Goal: Task Accomplishment & Management: Manage account settings

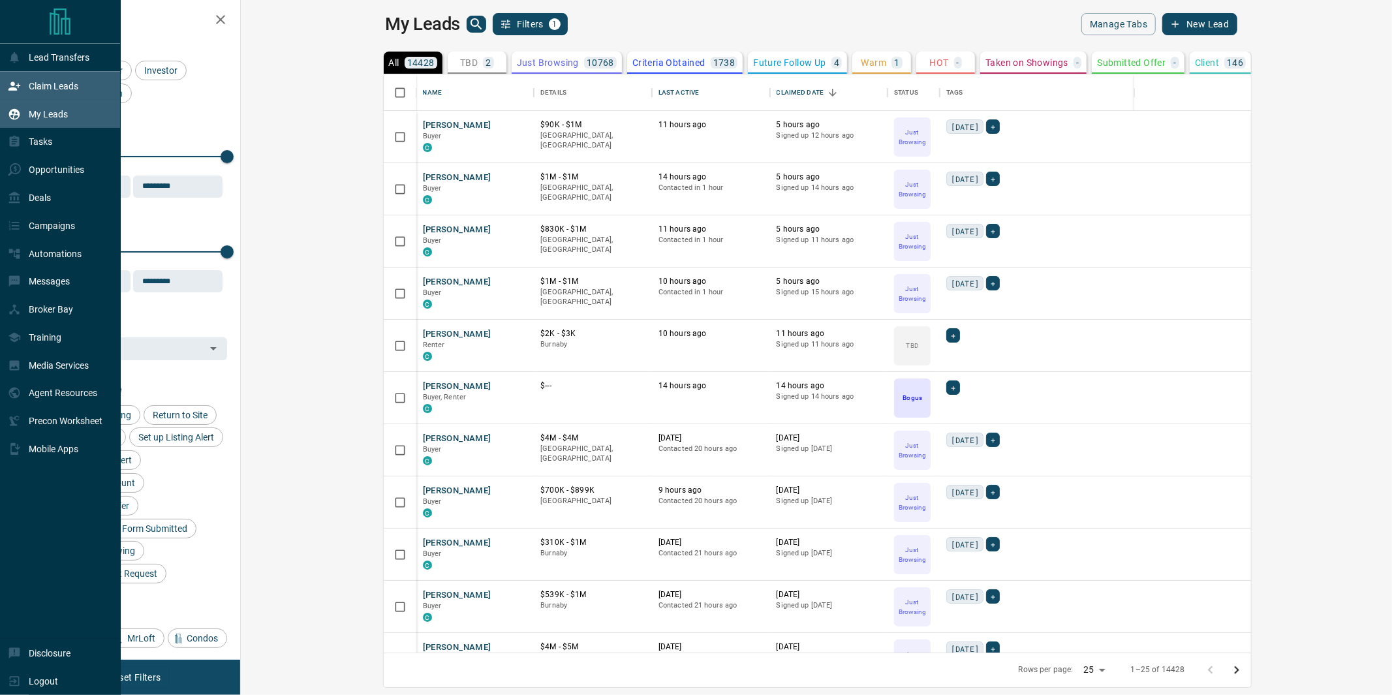
scroll to position [566, 1134]
click at [13, 82] on icon at bounding box center [14, 86] width 12 height 8
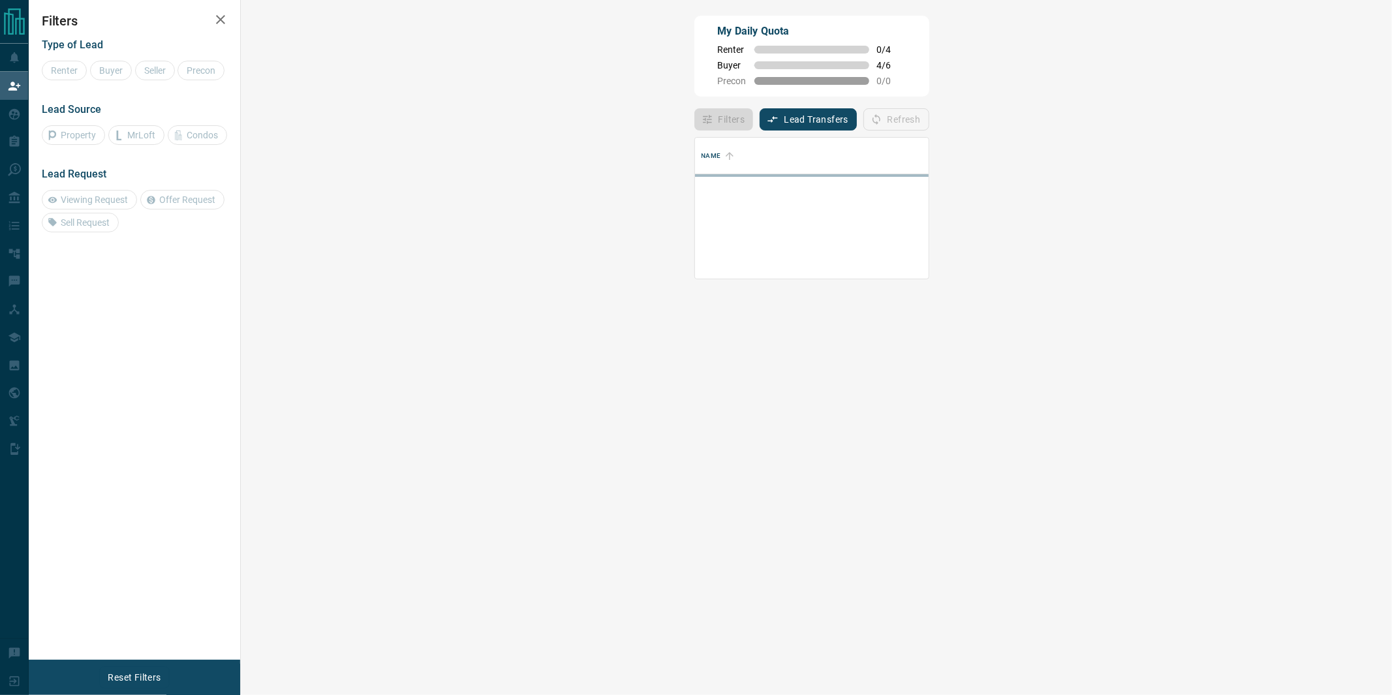
scroll to position [78, 1112]
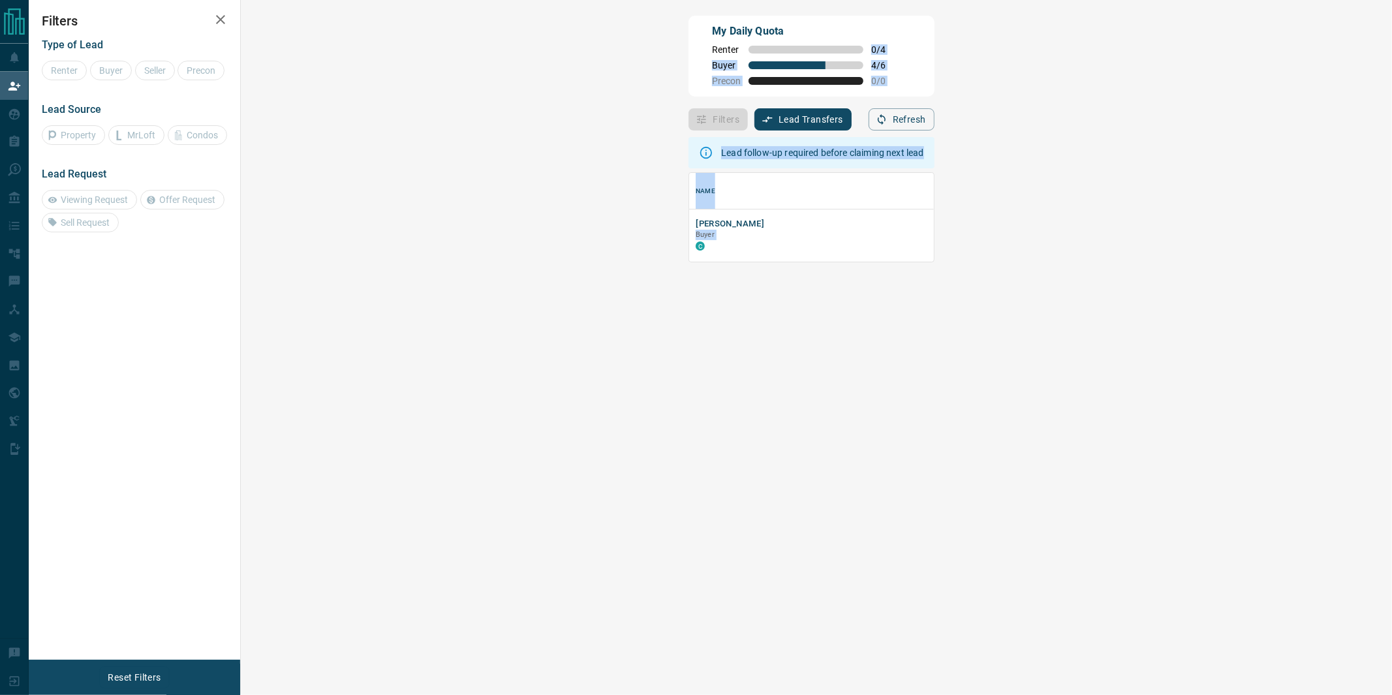
drag, startPoint x: 429, startPoint y: 57, endPoint x: 487, endPoint y: 261, distance: 212.5
click at [686, 261] on div "My Daily Quota Renter 0 / 4 Buyer 4 / 6 Precon 0 / 0 Filters Lead Transfers 0 R…" at bounding box center [811, 291] width 251 height 556
click at [689, 260] on div "[PERSON_NAME] Buyer C" at bounding box center [989, 235] width 601 height 52
click at [688, 100] on div "Filters Lead Transfers 0 Refresh" at bounding box center [810, 114] width 245 height 34
drag, startPoint x: 433, startPoint y: 59, endPoint x: 467, endPoint y: 64, distance: 34.2
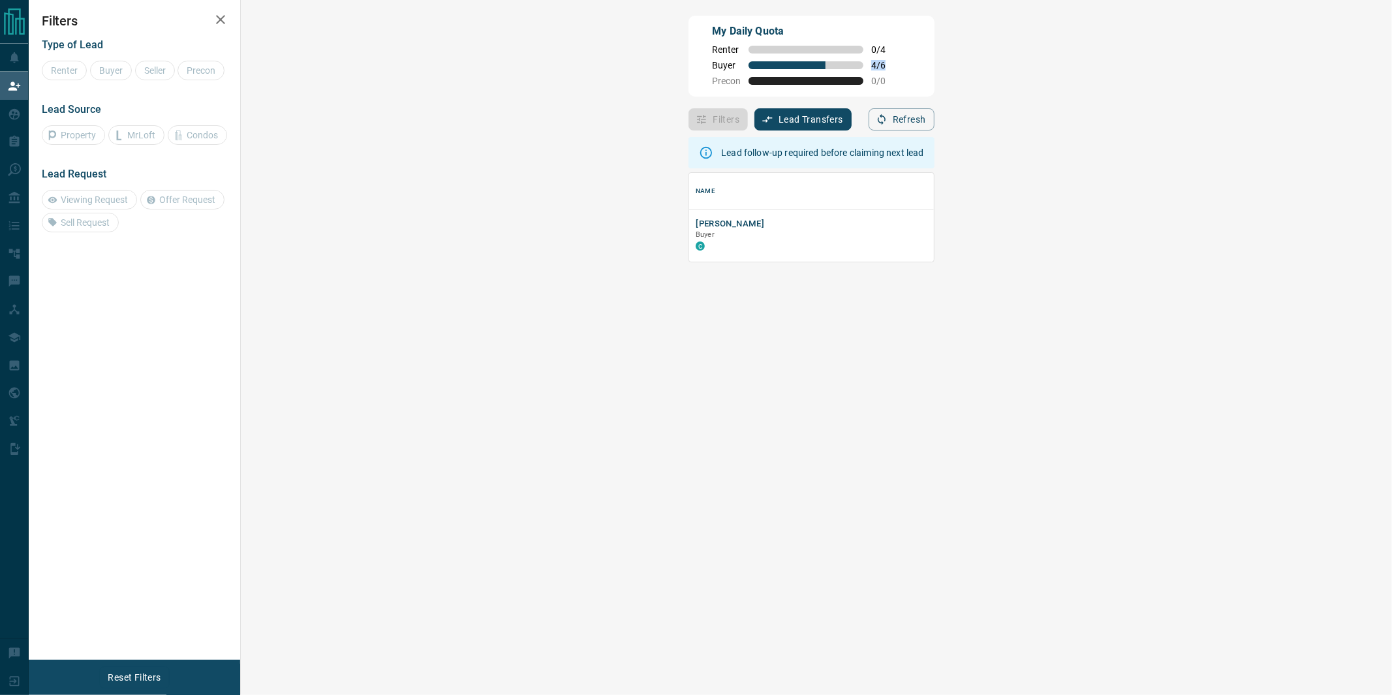
click at [688, 64] on div "My Daily Quota Renter 0 / 4 Buyer 4 / 6 Precon 0 / 0" at bounding box center [810, 56] width 245 height 81
click at [688, 89] on div "My Daily Quota Renter 0 / 4 Buyer 4 / 6 Precon 0 / 0" at bounding box center [810, 56] width 245 height 81
click at [688, 83] on div "My Daily Quota Renter 0 / 4 Buyer 4 / 6 Precon 0 / 0" at bounding box center [810, 56] width 245 height 81
click at [688, 37] on div "My Daily Quota Renter 0 / 4 Buyer 4 / 6 Precon 0 / 0" at bounding box center [810, 56] width 245 height 81
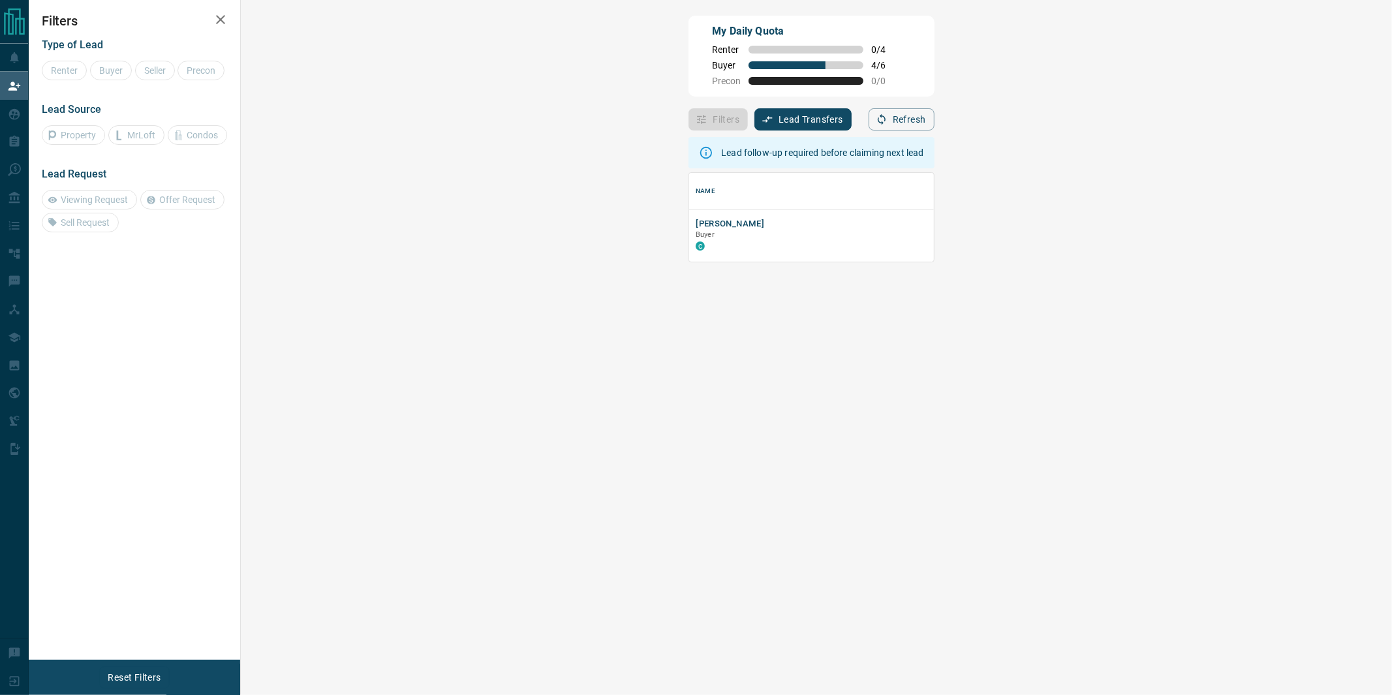
click at [715, 82] on div "My Daily Quota Renter 0 / 4 Buyer 4 / 6 Precon 0 / 0" at bounding box center [810, 56] width 245 height 81
click at [688, 80] on div "My Daily Quota Renter 0 / 4 Buyer 4 / 6 Precon 0 / 0" at bounding box center [810, 56] width 245 height 81
click at [688, 74] on div "My Daily Quota Renter 0 / 4 Buyer 4 / 6 Precon 0 / 0" at bounding box center [810, 56] width 245 height 81
drag, startPoint x: 432, startPoint y: 65, endPoint x: 459, endPoint y: 63, distance: 27.5
click at [871, 63] on span "4 / 6" at bounding box center [885, 65] width 29 height 10
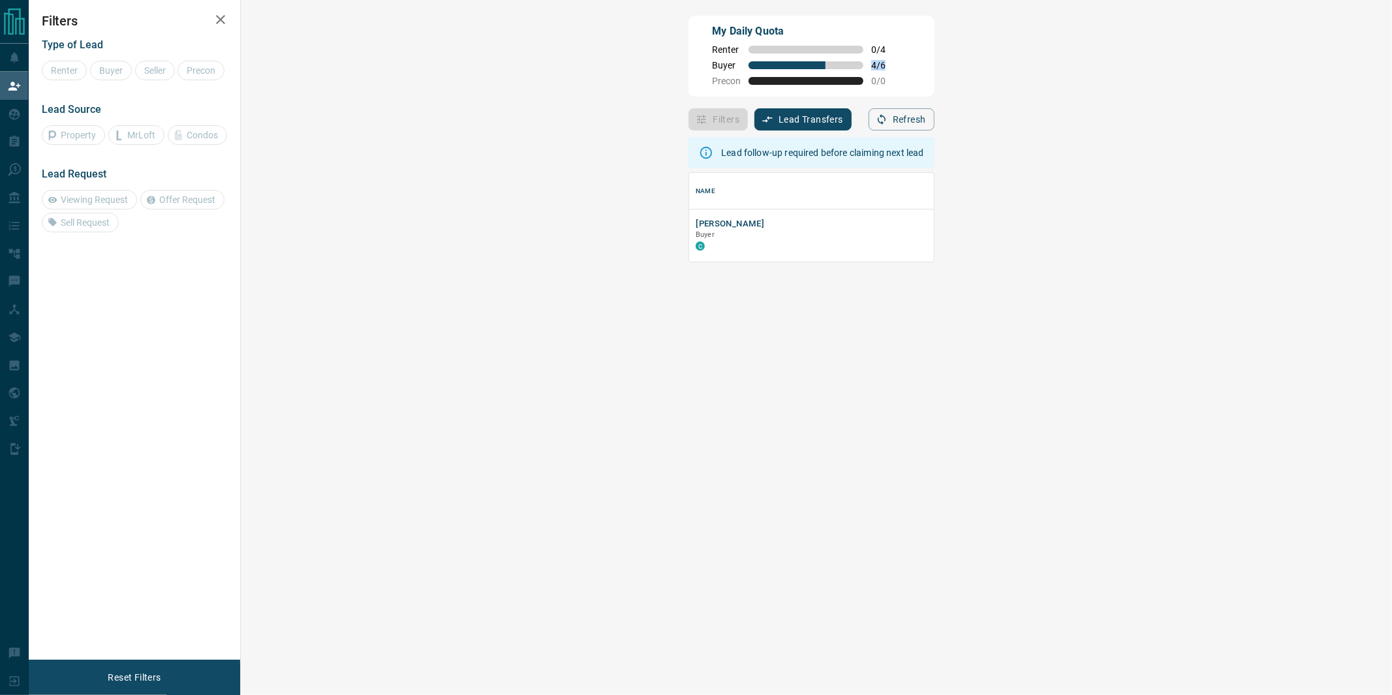
click at [871, 63] on span "4 / 6" at bounding box center [885, 65] width 29 height 10
click at [688, 65] on div "My Daily Quota Renter 0 / 4 Buyer 4 / 6 Precon 0 / 0" at bounding box center [810, 56] width 245 height 81
drag, startPoint x: 432, startPoint y: 64, endPoint x: 461, endPoint y: 70, distance: 29.3
click at [688, 70] on div "My Daily Quota Renter 0 / 4 Buyer 4 / 6 Precon 0 / 0" at bounding box center [810, 56] width 245 height 81
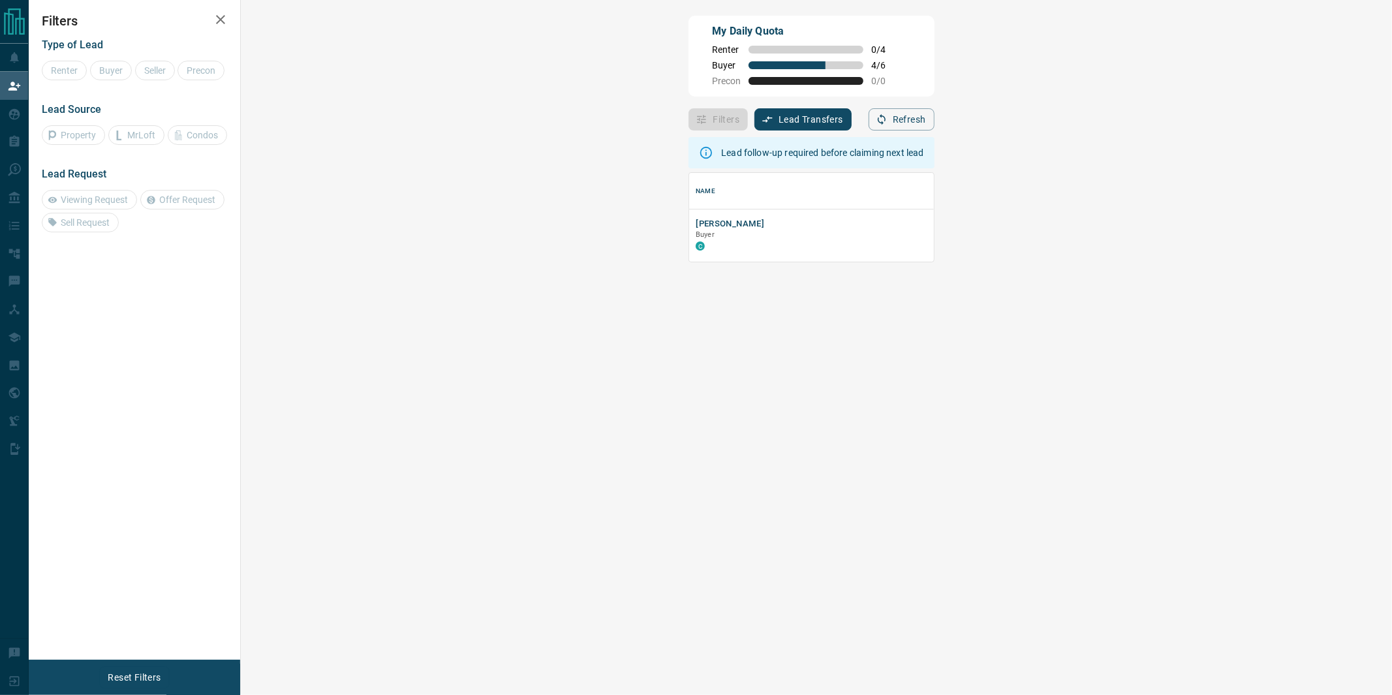
click at [688, 70] on div "My Daily Quota Renter 0 / 4 Buyer 4 / 6 Precon 0 / 0" at bounding box center [810, 56] width 245 height 81
click at [688, 76] on div "My Daily Quota Renter 0 / 4 Buyer 4 / 6 Precon 0 / 0" at bounding box center [810, 56] width 245 height 81
click at [696, 224] on button "[PERSON_NAME]" at bounding box center [730, 224] width 69 height 12
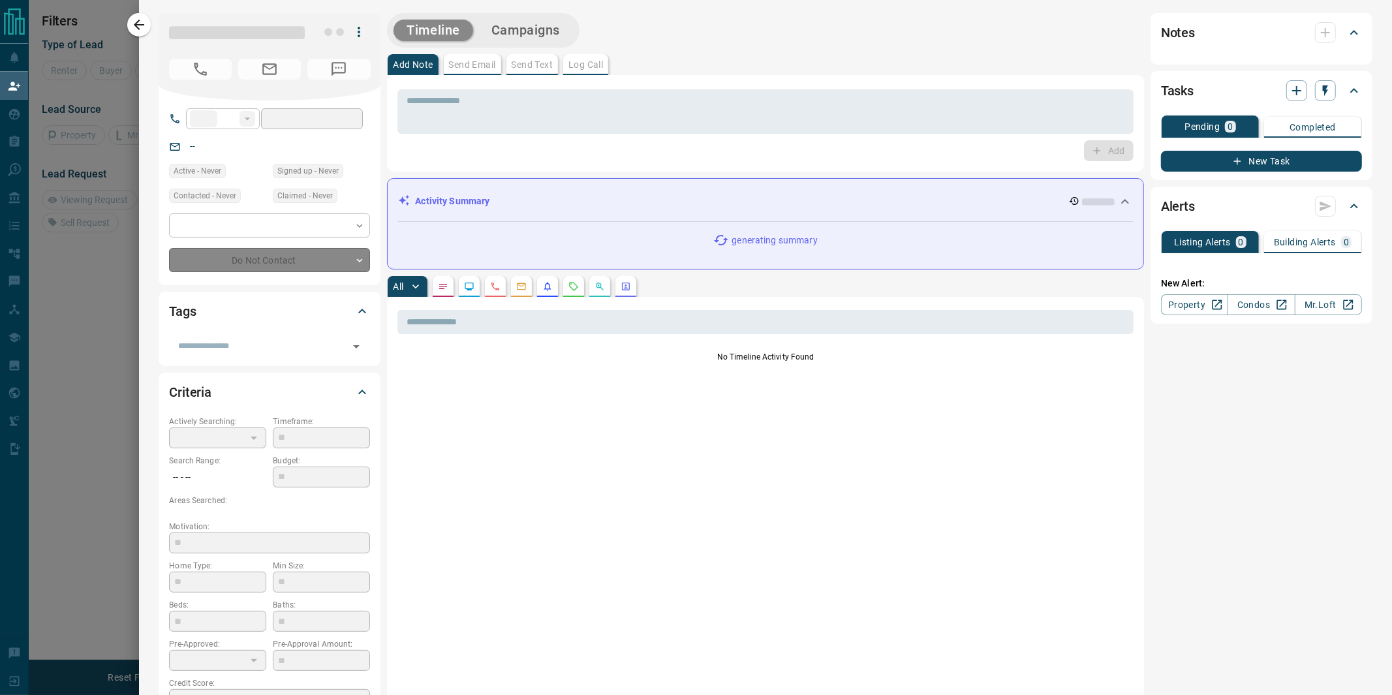
type input "**"
type input "**********"
type input "*"
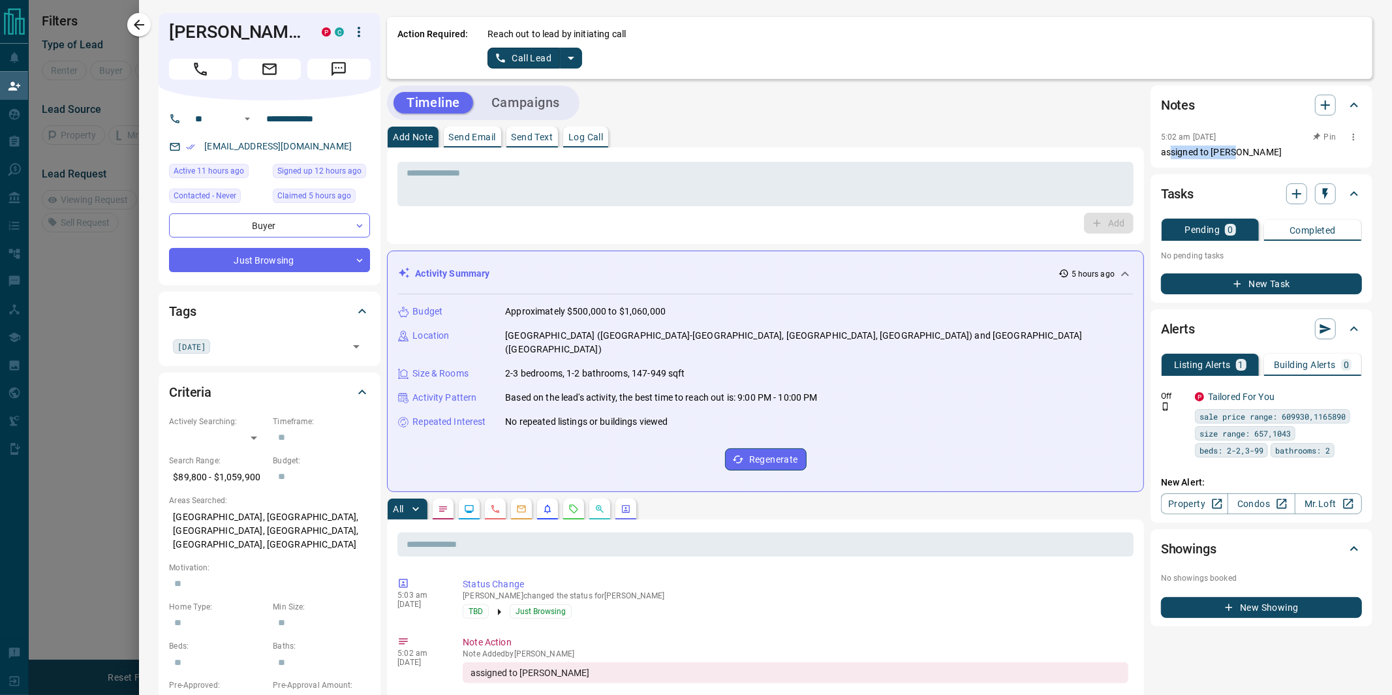
drag, startPoint x: 1166, startPoint y: 157, endPoint x: 1226, endPoint y: 154, distance: 59.4
click at [1226, 154] on p "assigned to [PERSON_NAME]" at bounding box center [1261, 153] width 201 height 14
click at [1226, 153] on p "assigned to [PERSON_NAME]" at bounding box center [1261, 153] width 201 height 14
click at [104, 157] on div at bounding box center [696, 347] width 1392 height 695
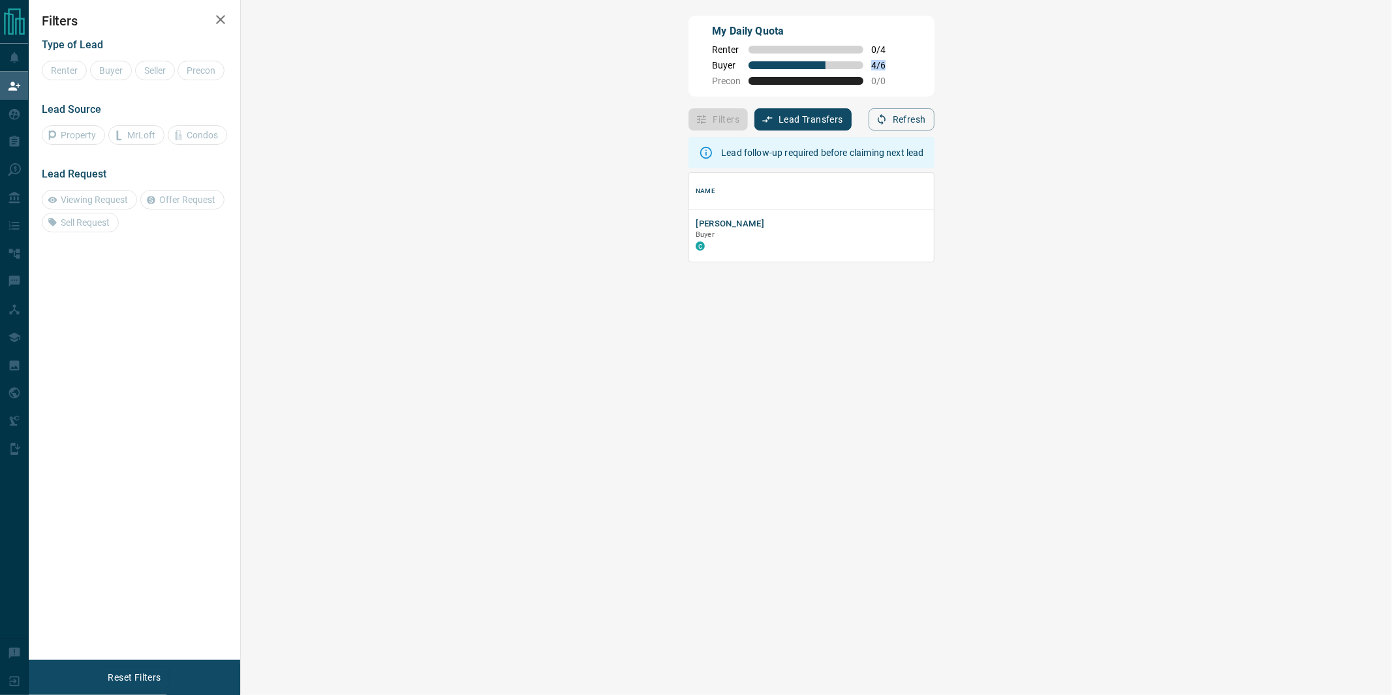
drag, startPoint x: 429, startPoint y: 63, endPoint x: 461, endPoint y: 65, distance: 31.4
click at [688, 65] on div "My Daily Quota Renter 0 / 4 Buyer 4 / 6 Precon 0 / 0" at bounding box center [810, 56] width 245 height 81
drag, startPoint x: 445, startPoint y: 69, endPoint x: 457, endPoint y: 69, distance: 12.4
click at [712, 69] on div "Buyer 4 / 6" at bounding box center [806, 65] width 188 height 10
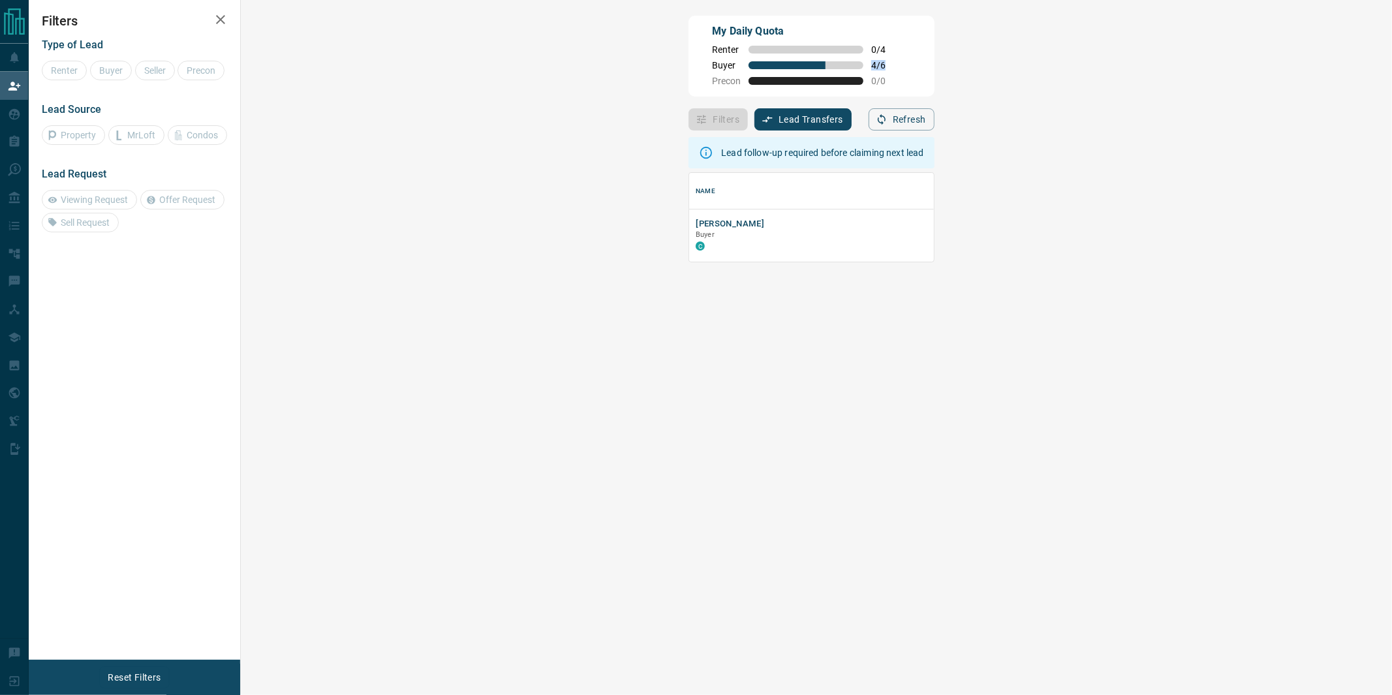
click at [871, 69] on span "4 / 6" at bounding box center [885, 65] width 29 height 10
click at [688, 90] on div "My Daily Quota Renter 0 / 4 Buyer 4 / 6 Precon 0 / 0" at bounding box center [810, 56] width 245 height 81
click at [696, 219] on button "[PERSON_NAME]" at bounding box center [730, 224] width 69 height 12
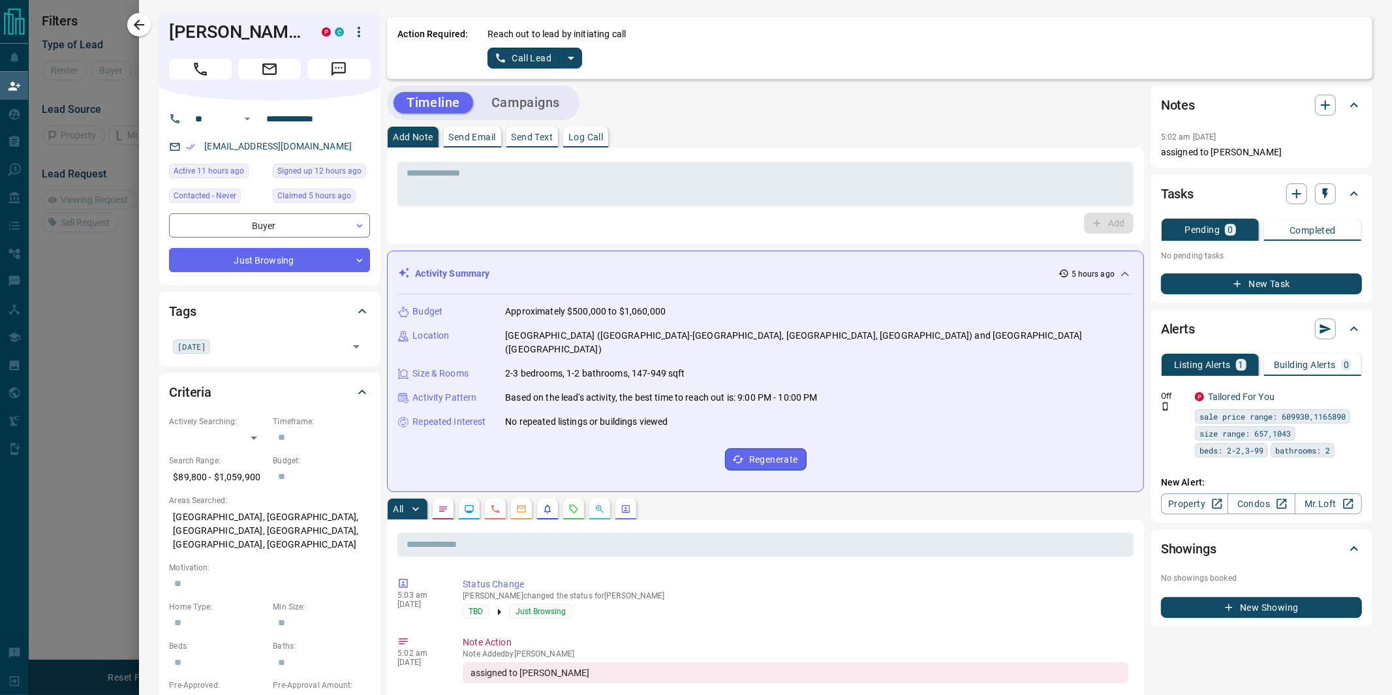
click at [87, 178] on div at bounding box center [696, 347] width 1392 height 695
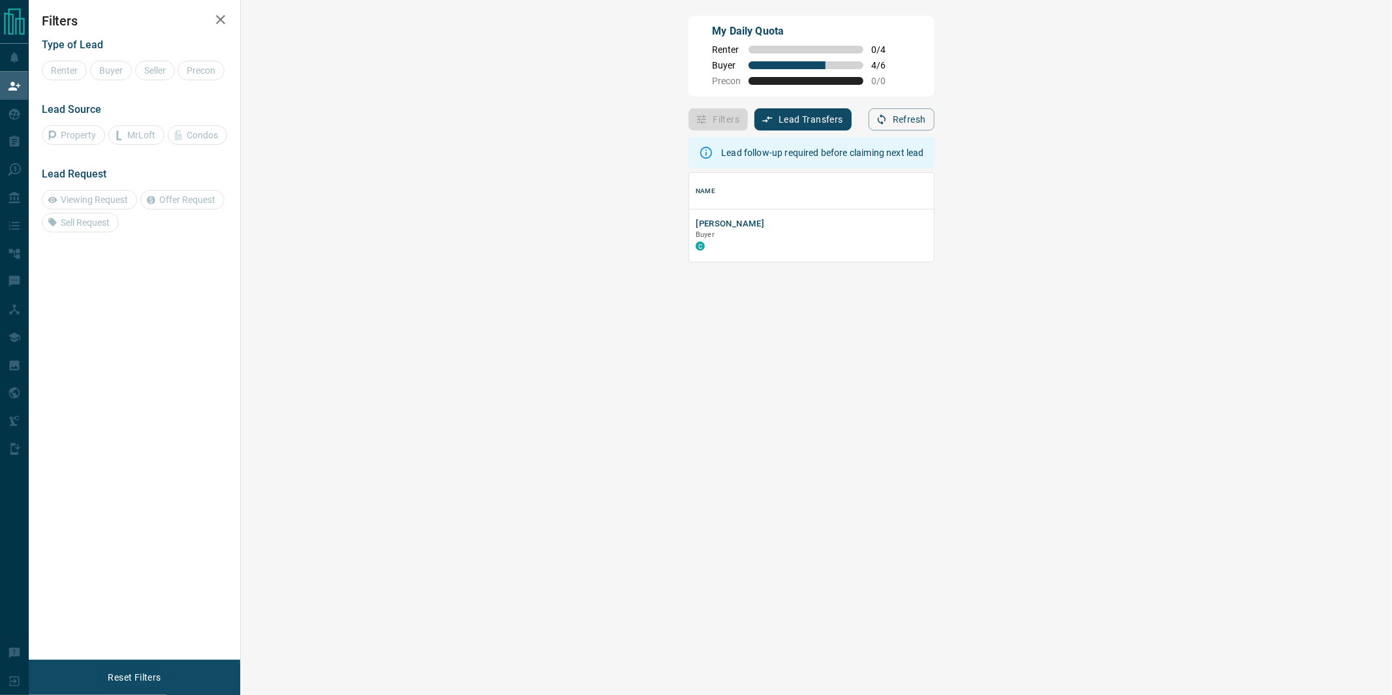
click at [688, 87] on div "My Daily Quota Renter 0 / 4 Buyer 4 / 6 Precon 0 / 0" at bounding box center [810, 56] width 245 height 81
drag, startPoint x: 432, startPoint y: 67, endPoint x: 454, endPoint y: 67, distance: 21.5
click at [871, 67] on span "4 / 6" at bounding box center [885, 65] width 29 height 10
click at [688, 93] on div "My Daily Quota Renter 0 / 4 Buyer 4 / 6 Precon 0 / 0" at bounding box center [810, 56] width 245 height 81
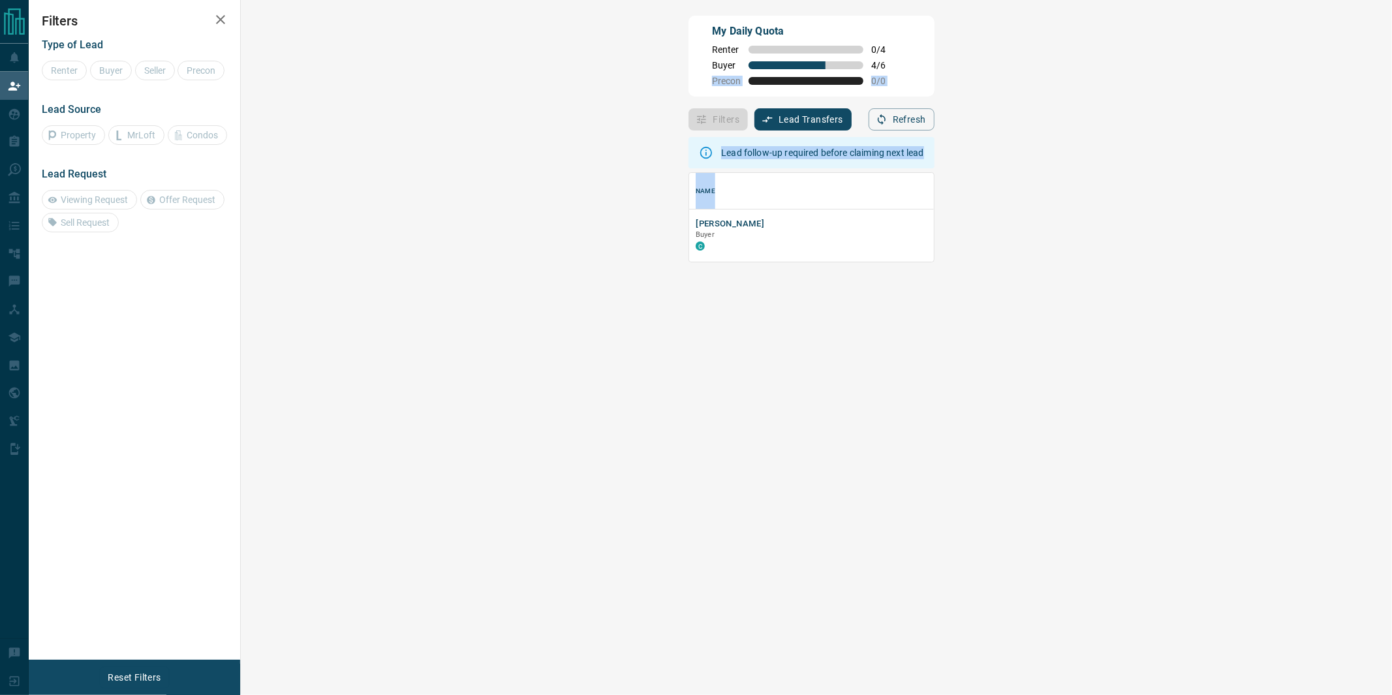
drag, startPoint x: 557, startPoint y: 62, endPoint x: 549, endPoint y: 329, distance: 267.0
click at [686, 329] on div "My Daily Quota Renter 0 / 4 Buyer 4 / 6 Precon 0 / 0 Filters Lead Transfers 0 R…" at bounding box center [811, 291] width 251 height 556
click at [688, 329] on div "Lead follow-up required before claiming next lead Name Details Last Active Clai…" at bounding box center [810, 402] width 245 height 543
drag, startPoint x: 593, startPoint y: 337, endPoint x: 555, endPoint y: 72, distance: 268.2
click at [686, 72] on div "My Daily Quota Renter 0 / 4 Buyer 4 / 6 Precon 0 / 0 Filters Lead Transfers 0 R…" at bounding box center [811, 291] width 251 height 556
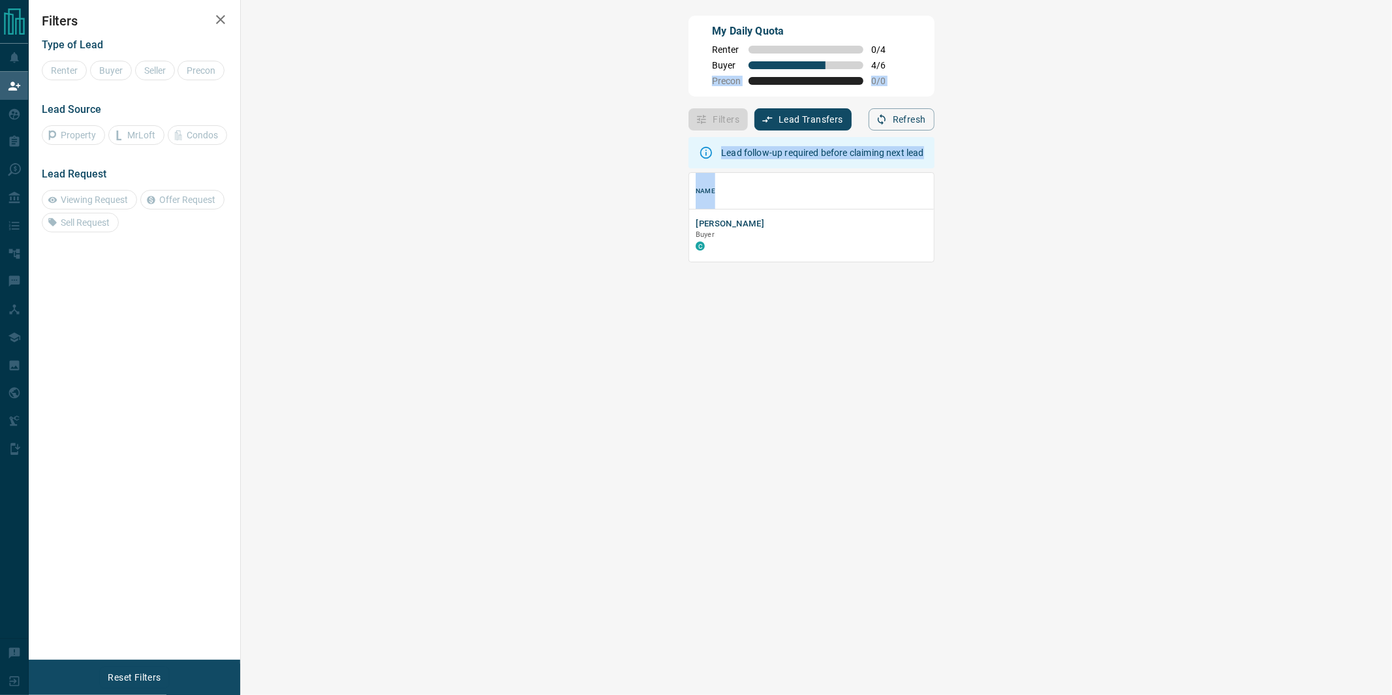
click at [688, 72] on div "My Daily Quota Renter 0 / 4 Buyer 4 / 6 Precon 0 / 0" at bounding box center [810, 56] width 245 height 81
drag, startPoint x: 429, startPoint y: 46, endPoint x: 480, endPoint y: 100, distance: 74.3
click at [686, 100] on div "My Daily Quota Renter 0 / 4 Buyer 4 / 6 Precon 0 / 0 Filters Lead Transfers 0 R…" at bounding box center [811, 291] width 251 height 556
click at [688, 100] on div "Filters Lead Transfers 0 Refresh" at bounding box center [810, 114] width 245 height 34
drag, startPoint x: 429, startPoint y: 59, endPoint x: 448, endPoint y: 80, distance: 28.6
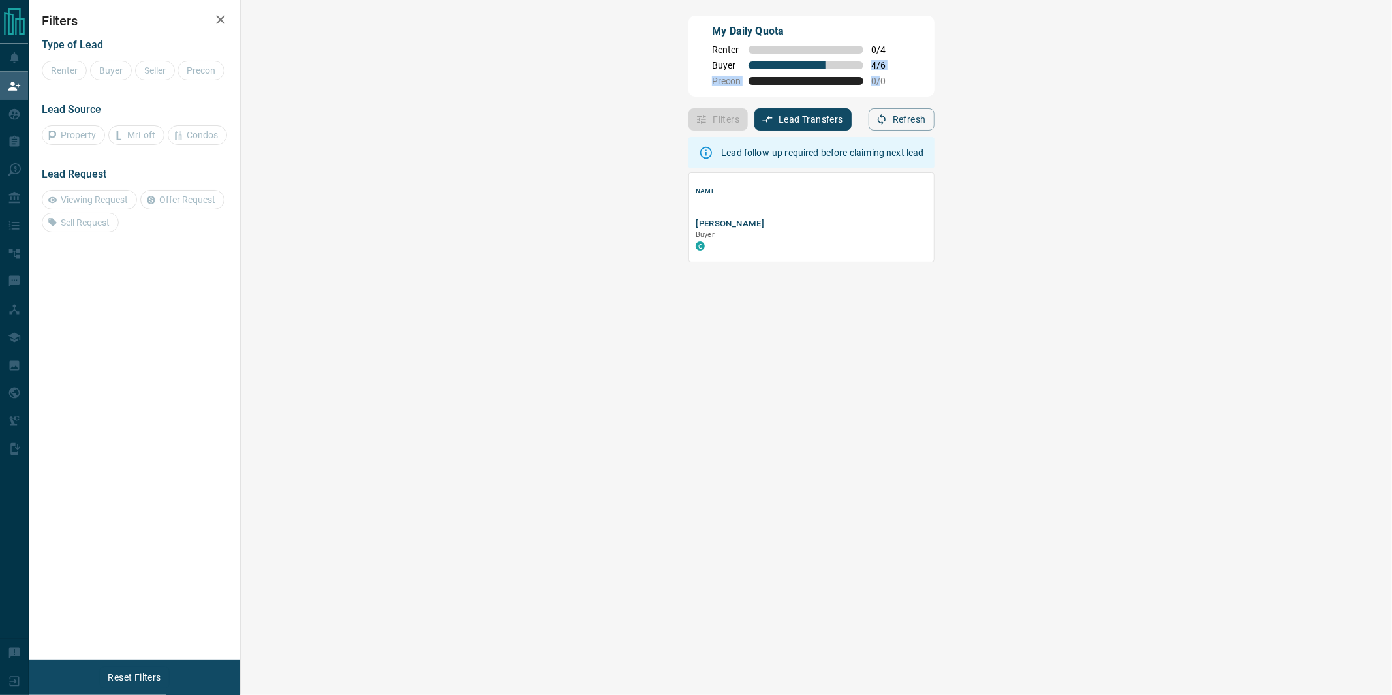
click at [712, 80] on div "My Daily Quota Renter 0 / 4 Buyer 4 / 6 Precon 0 / 0" at bounding box center [806, 54] width 188 height 63
click at [871, 80] on span "0 / 0" at bounding box center [885, 81] width 29 height 10
click at [688, 92] on div "My Daily Quota Renter 0 / 4 Buyer 4 / 6 Precon 0 / 0" at bounding box center [810, 56] width 245 height 81
drag, startPoint x: 493, startPoint y: 38, endPoint x: 543, endPoint y: 355, distance: 321.1
click at [686, 355] on div "My Daily Quota Renter 0 / 4 Buyer 4 / 6 Precon 0 / 0 Filters Lead Transfers 0 R…" at bounding box center [811, 291] width 251 height 556
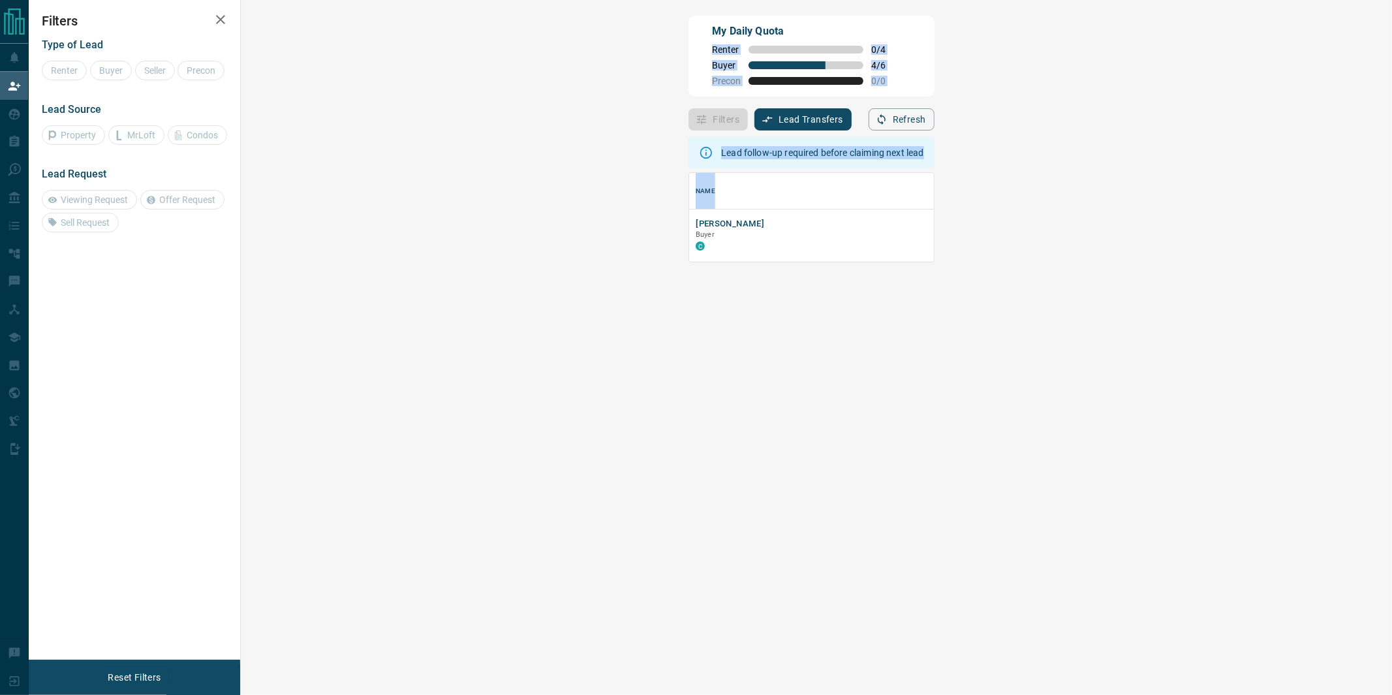
click at [688, 355] on div "Lead follow-up required before claiming next lead Name Details Last Active Clai…" at bounding box center [810, 402] width 245 height 543
drag, startPoint x: 481, startPoint y: 35, endPoint x: 431, endPoint y: 322, distance: 292.0
click at [686, 322] on div "My Daily Quota Renter 0 / 4 Buyer 4 / 6 Precon 0 / 0 Filters Lead Transfers 0 R…" at bounding box center [811, 291] width 251 height 556
click at [688, 322] on div "Lead follow-up required before claiming next lead Name Details Last Active Clai…" at bounding box center [810, 402] width 245 height 543
drag, startPoint x: 335, startPoint y: 268, endPoint x: 244, endPoint y: 37, distance: 248.2
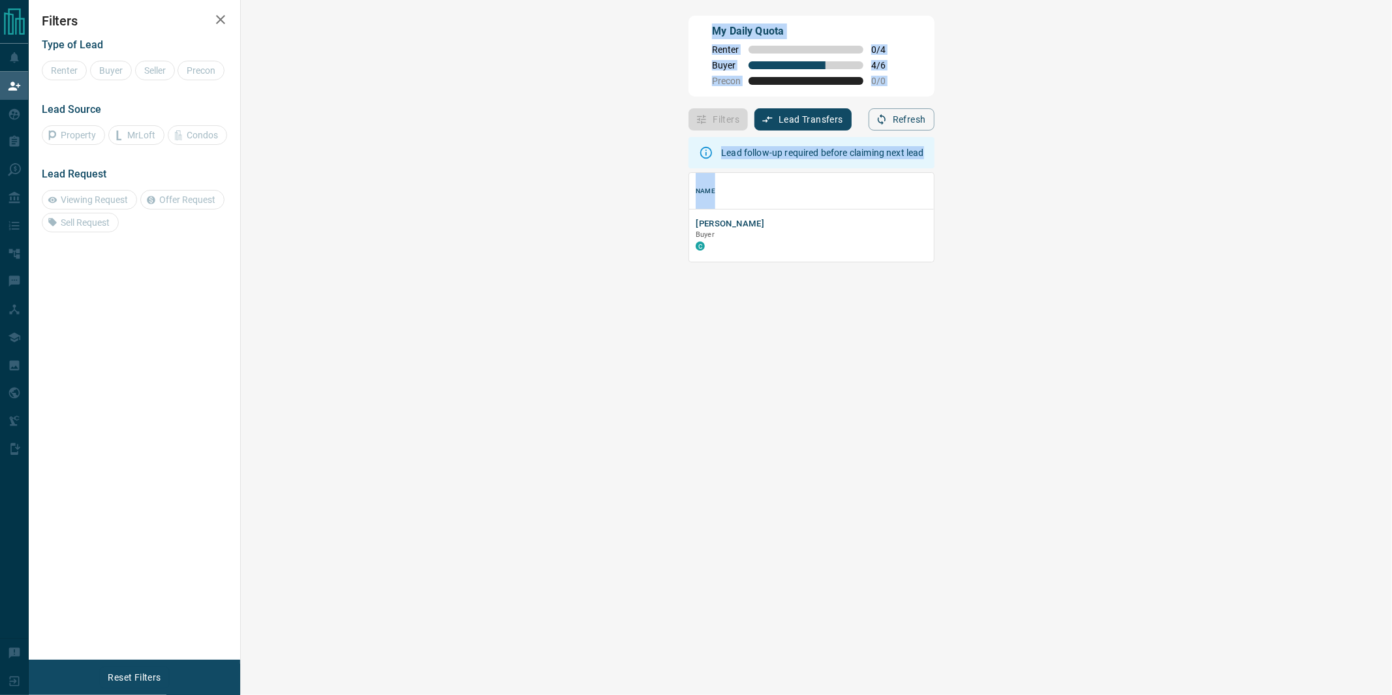
click at [244, 37] on div "My Daily Quota Renter 0 / 4 Buyer 4 / 6 Precon 0 / 0 Filters Lead Transfers 0 R…" at bounding box center [710, 291] width 1363 height 582
drag, startPoint x: 251, startPoint y: 22, endPoint x: 305, endPoint y: 230, distance: 214.3
click at [686, 230] on div "My Daily Quota Renter 0 / 4 Buyer 4 / 6 Precon 0 / 0 Filters Lead Transfers 0 R…" at bounding box center [811, 291] width 251 height 556
click at [696, 230] on div "[PERSON_NAME] Buyer C" at bounding box center [990, 235] width 588 height 35
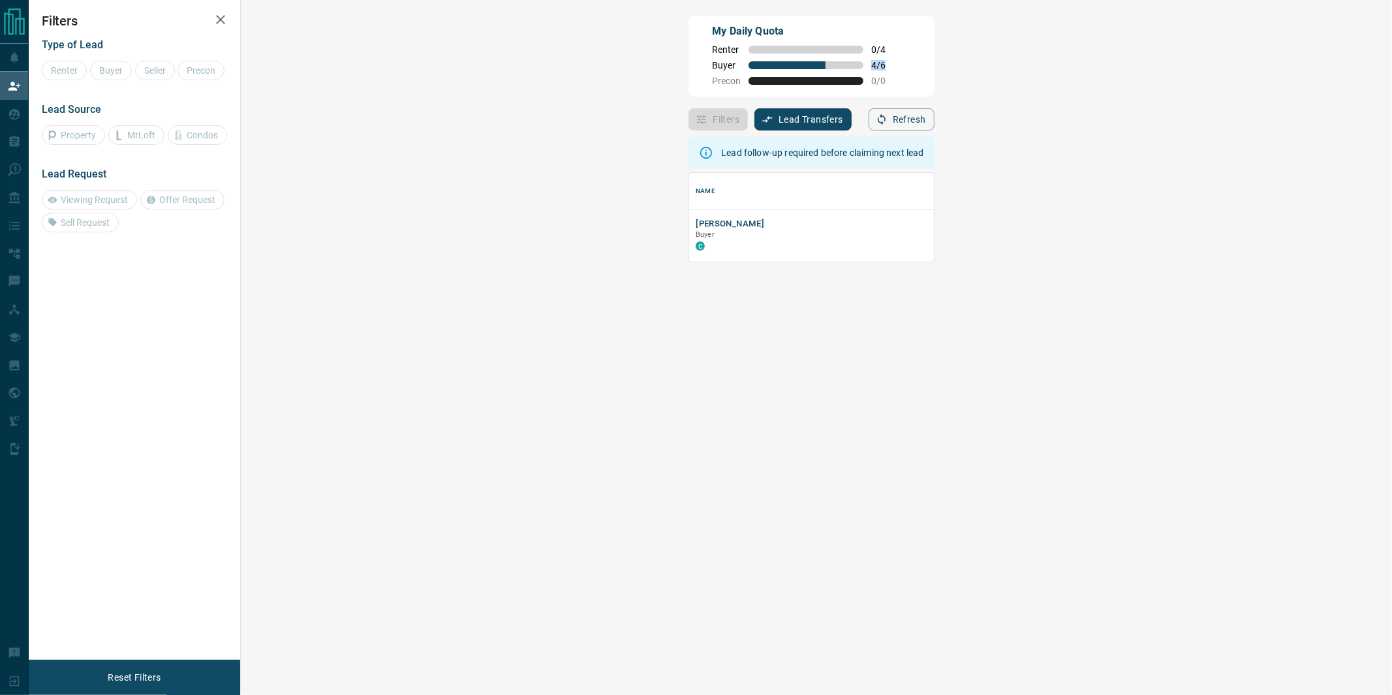
drag, startPoint x: 431, startPoint y: 64, endPoint x: 459, endPoint y: 63, distance: 28.1
click at [871, 63] on span "4 / 6" at bounding box center [885, 65] width 29 height 10
drag, startPoint x: 431, startPoint y: 62, endPoint x: 455, endPoint y: 63, distance: 24.8
click at [712, 63] on div "Buyer 4 / 6" at bounding box center [806, 65] width 188 height 10
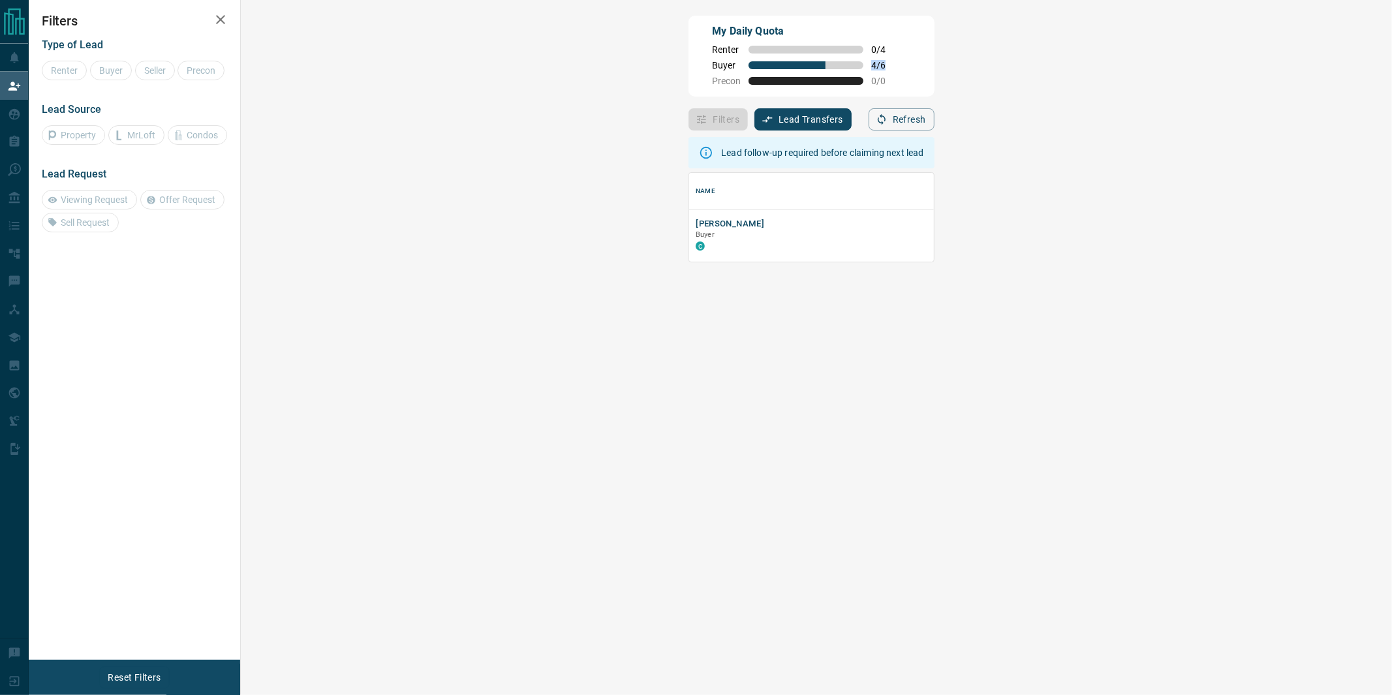
click at [871, 63] on span "4 / 6" at bounding box center [885, 65] width 29 height 10
click at [688, 318] on div "Lead follow-up required before claiming next lead Name Details Last Active Clai…" at bounding box center [810, 402] width 245 height 543
click at [696, 226] on button "[PERSON_NAME]" at bounding box center [730, 224] width 69 height 12
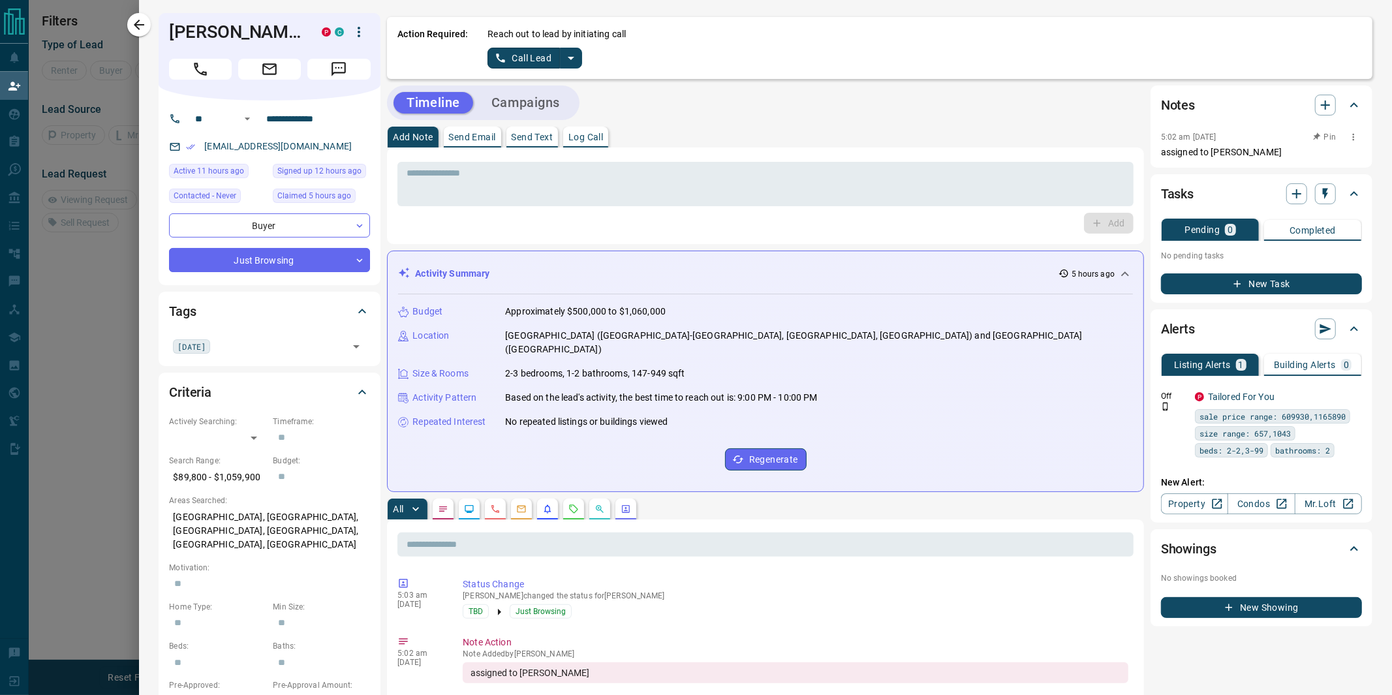
click at [1348, 137] on icon "button" at bounding box center [1353, 137] width 10 height 10
click at [1096, 121] on div at bounding box center [696, 347] width 1392 height 695
click at [1348, 132] on icon "button" at bounding box center [1353, 137] width 10 height 10
click at [1195, 167] on div at bounding box center [696, 347] width 1392 height 695
drag, startPoint x: 1160, startPoint y: 149, endPoint x: 1237, endPoint y: 152, distance: 77.1
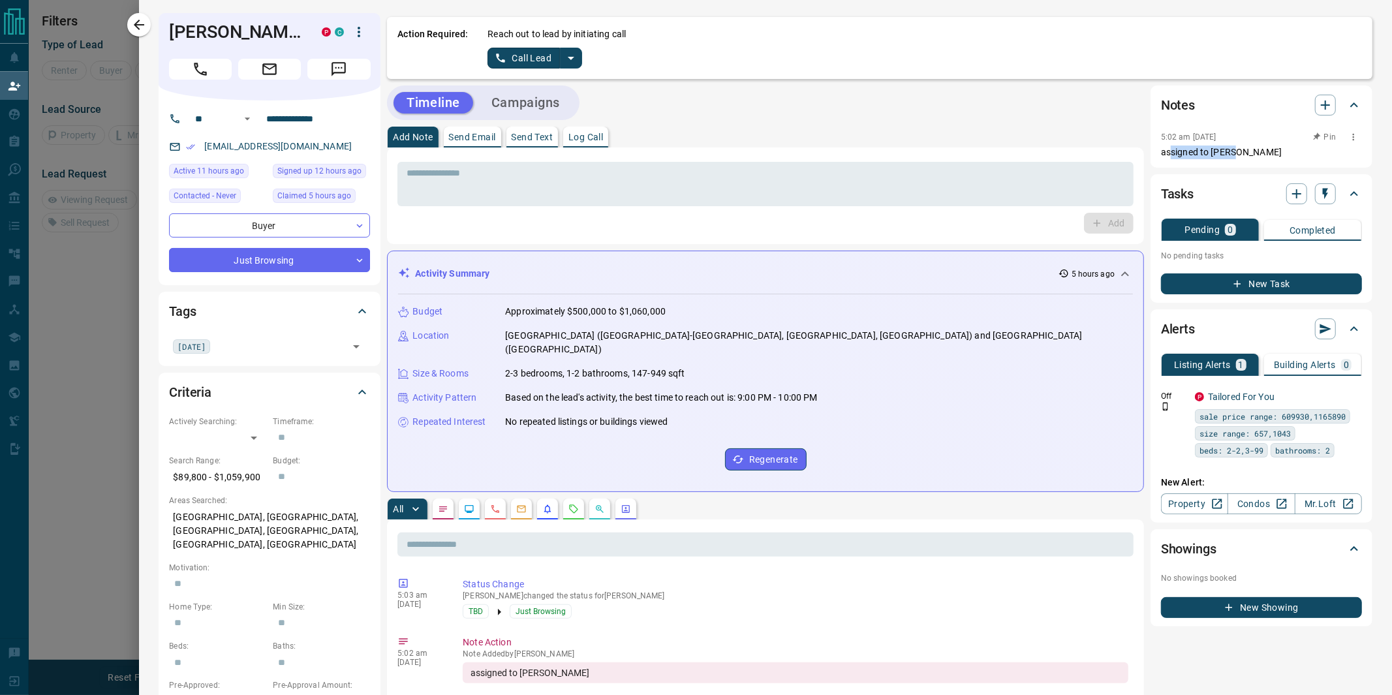
click at [1237, 152] on p "assigned to [PERSON_NAME]" at bounding box center [1261, 153] width 201 height 14
click at [563, 54] on icon "split button" at bounding box center [571, 58] width 16 height 16
click at [831, 118] on div "Timeline Campaigns" at bounding box center [765, 102] width 757 height 35
click at [807, 104] on div "Timeline Campaigns" at bounding box center [765, 102] width 757 height 35
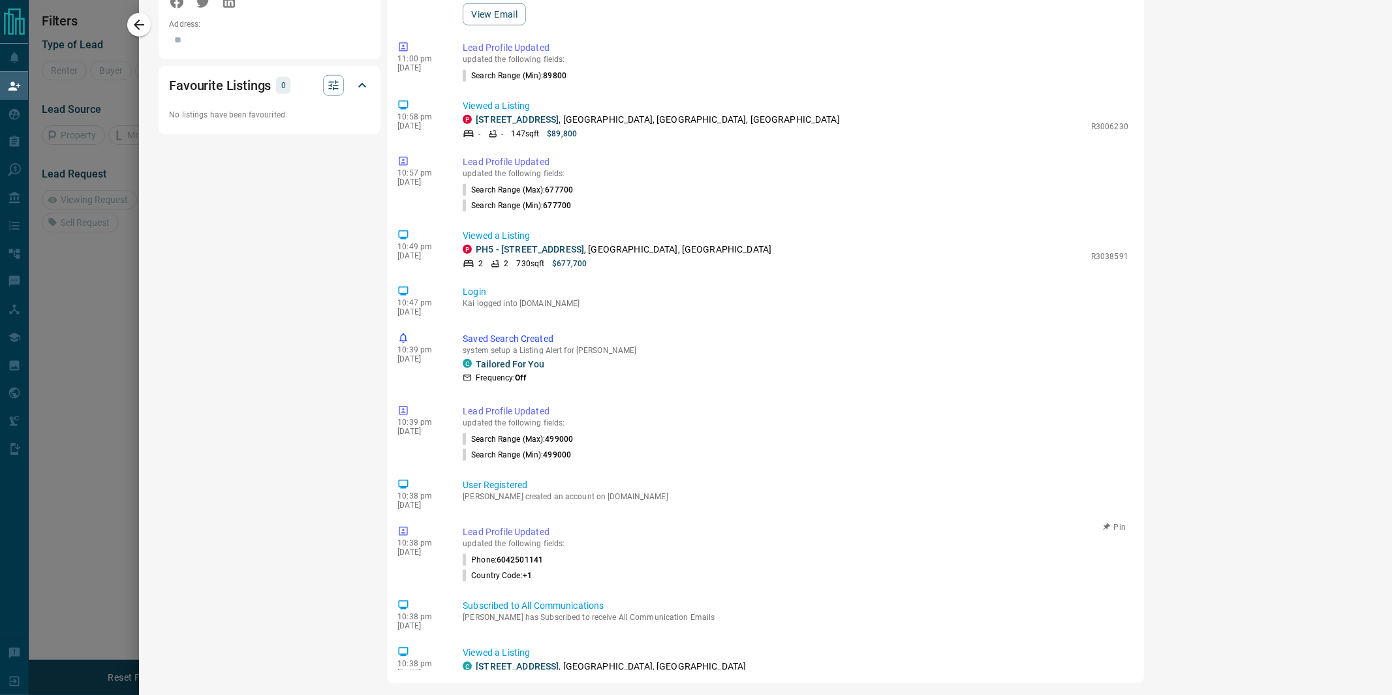
scroll to position [38, 0]
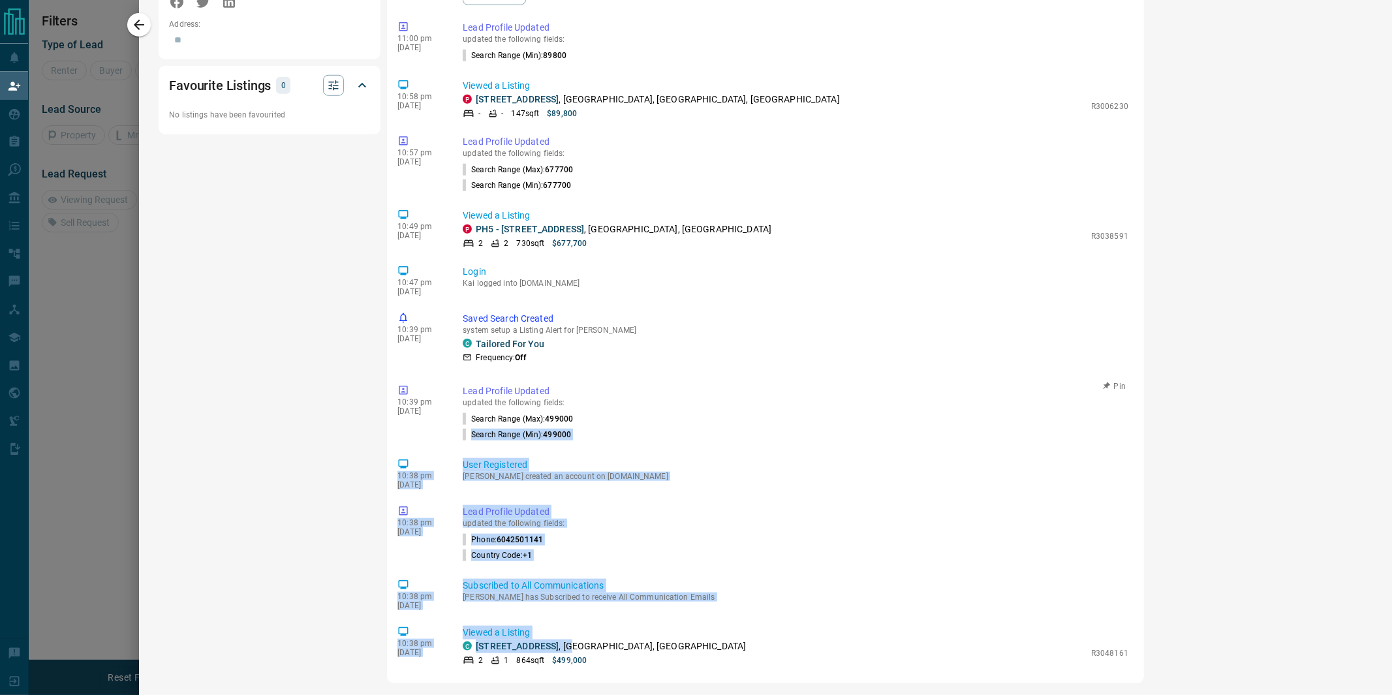
drag, startPoint x: 608, startPoint y: 636, endPoint x: 616, endPoint y: 396, distance: 239.6
click at [616, 396] on div "5:03 am [DATE] Status Change [PERSON_NAME] changed the status for Kai TBD Just …" at bounding box center [765, 148] width 736 height 1044
click at [615, 626] on p "Viewed a Listing" at bounding box center [796, 633] width 666 height 14
drag, startPoint x: 640, startPoint y: 634, endPoint x: 623, endPoint y: 322, distance: 312.4
click at [620, 329] on div "5:03 am [DATE] Status Change [PERSON_NAME] changed the status for Kai TBD Just …" at bounding box center [765, 148] width 736 height 1044
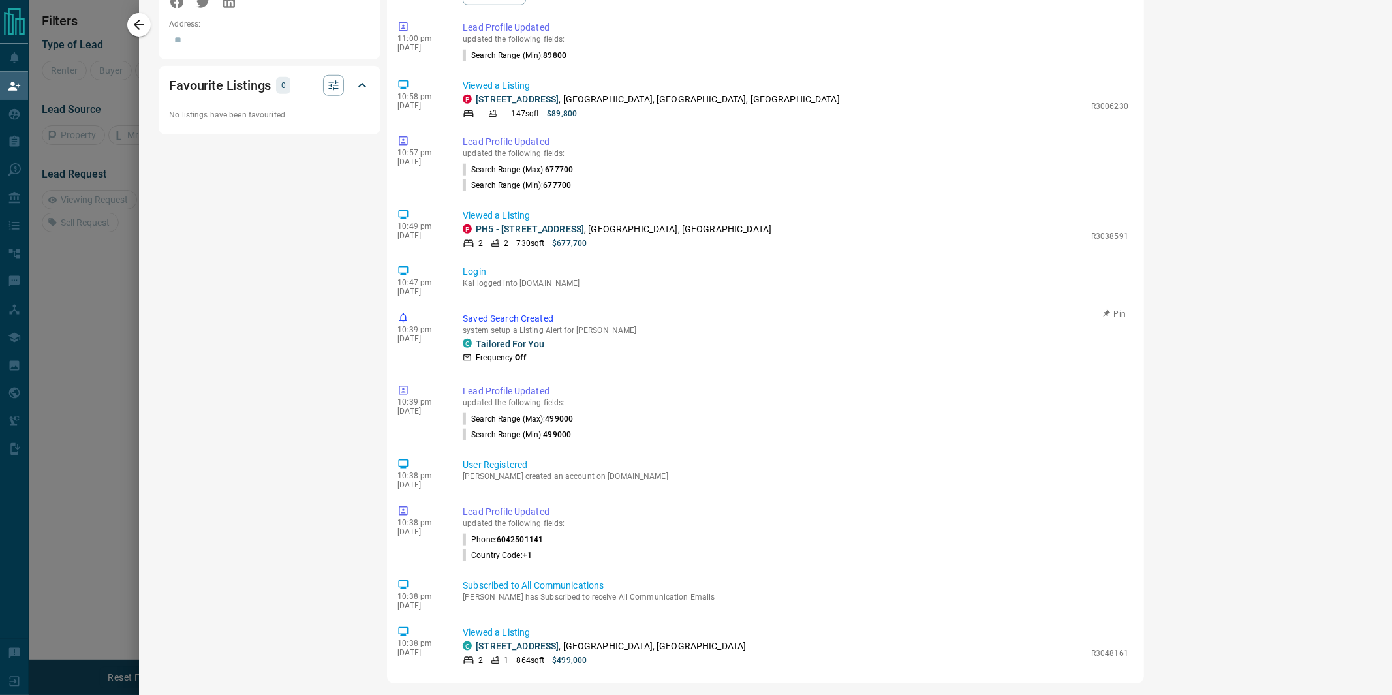
click at [629, 326] on p "system setup a Listing Alert for [PERSON_NAME]" at bounding box center [796, 330] width 666 height 9
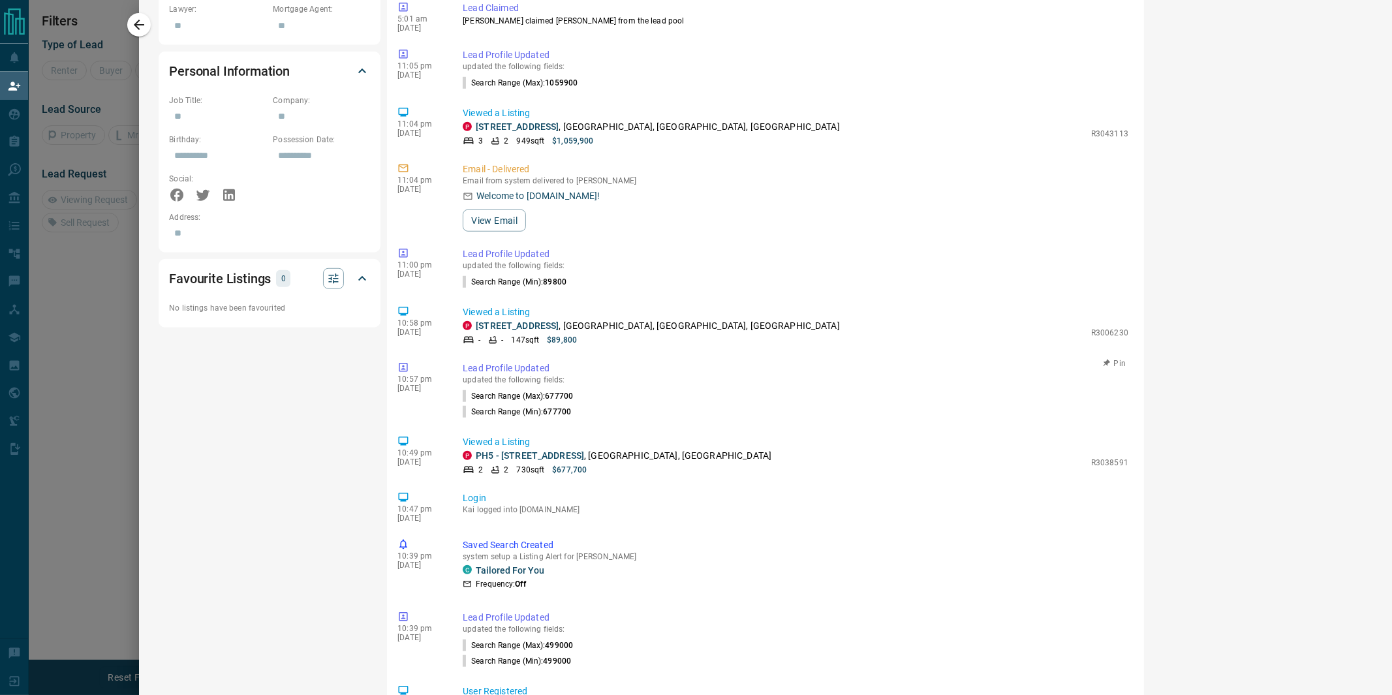
scroll to position [512, 0]
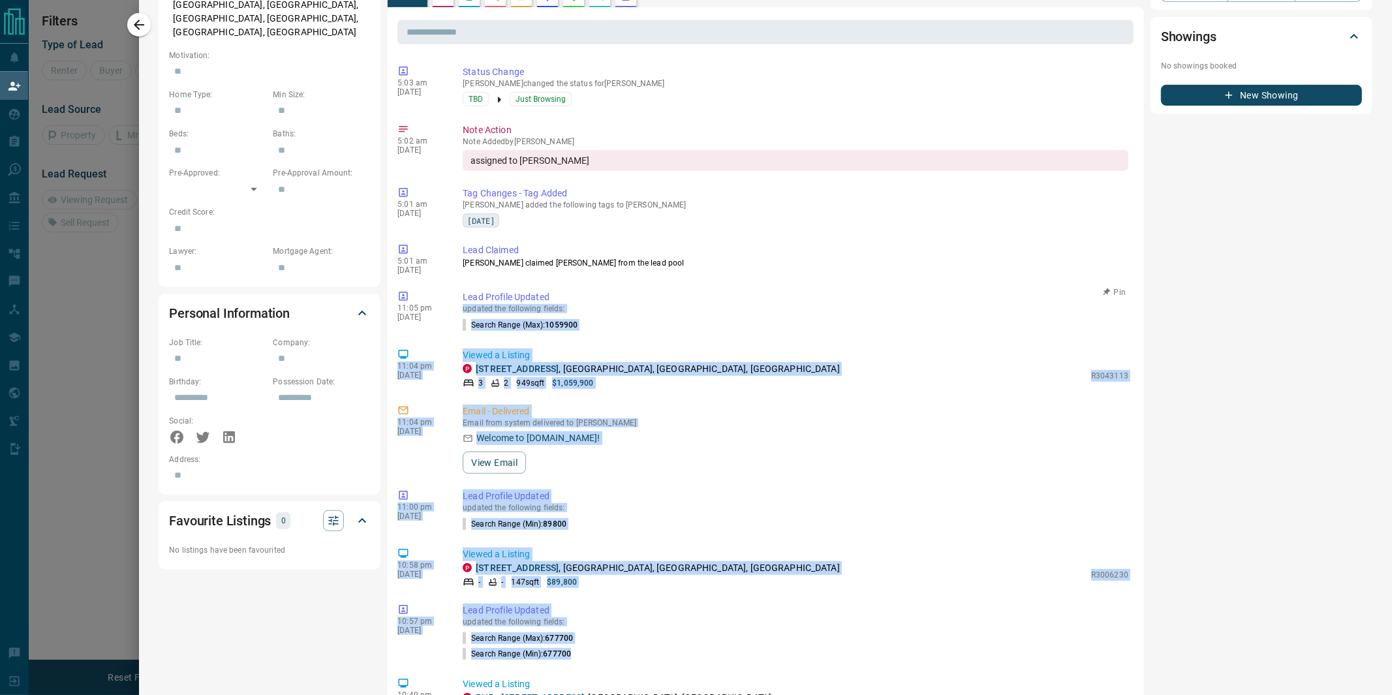
drag, startPoint x: 696, startPoint y: 655, endPoint x: 640, endPoint y: 290, distance: 369.0
click at [640, 290] on div "5:03 am [DATE] Status Change [PERSON_NAME] changed the status for Kai TBD Just …" at bounding box center [765, 583] width 736 height 1044
click at [640, 290] on p "Lead Profile Updated" at bounding box center [796, 297] width 666 height 14
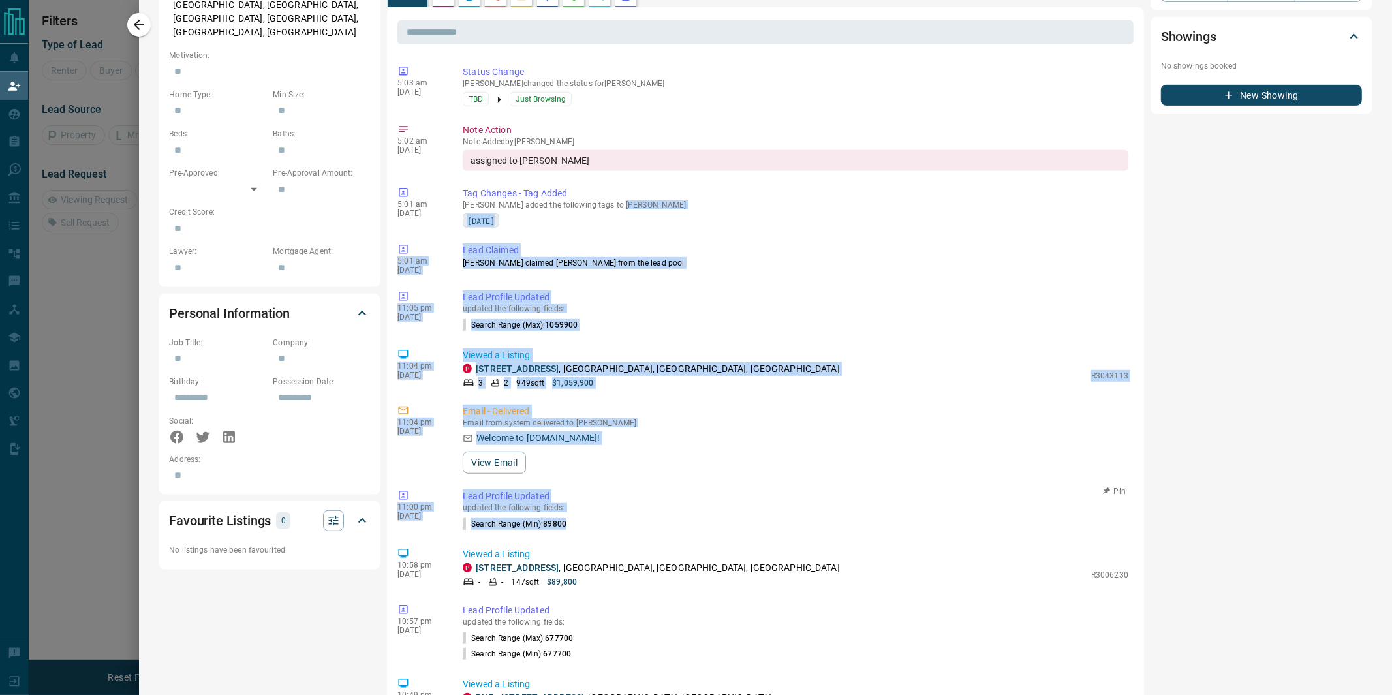
drag, startPoint x: 610, startPoint y: 201, endPoint x: 664, endPoint y: 520, distance: 323.7
click at [664, 520] on div "5:03 am [DATE] Status Change [PERSON_NAME] changed the status for Kai TBD Just …" at bounding box center [765, 583] width 736 height 1044
click at [664, 520] on div "11:00 pm [DATE] Lead Profile Updated updated the following fields: Search Range…" at bounding box center [765, 511] width 736 height 50
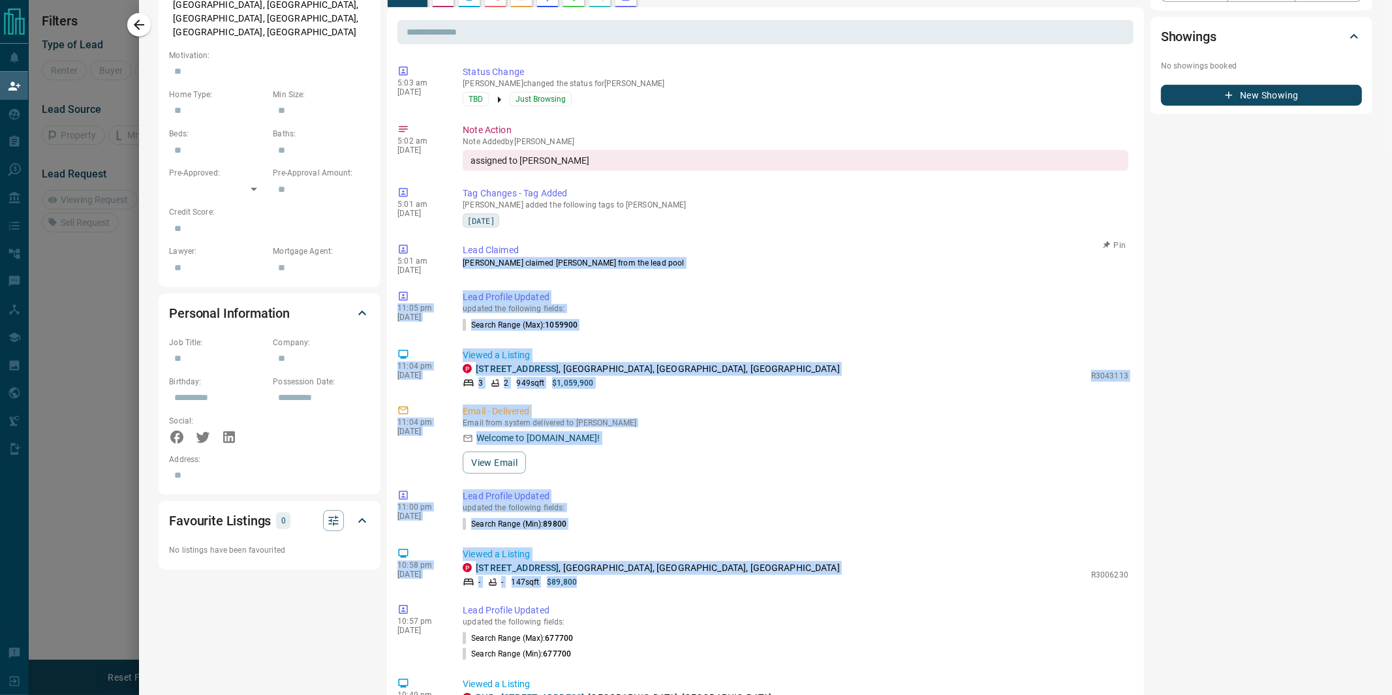
drag, startPoint x: 746, startPoint y: 566, endPoint x: 655, endPoint y: 242, distance: 337.0
click at [655, 242] on div "5:03 am [DATE] Status Change [PERSON_NAME] changed the status for Kai TBD Just …" at bounding box center [765, 583] width 736 height 1044
click at [655, 243] on p "Lead Claimed" at bounding box center [796, 250] width 666 height 14
drag, startPoint x: 617, startPoint y: 222, endPoint x: 666, endPoint y: 564, distance: 345.4
click at [666, 564] on div "5:03 am [DATE] Status Change [PERSON_NAME] changed the status for Kai TBD Just …" at bounding box center [765, 583] width 736 height 1044
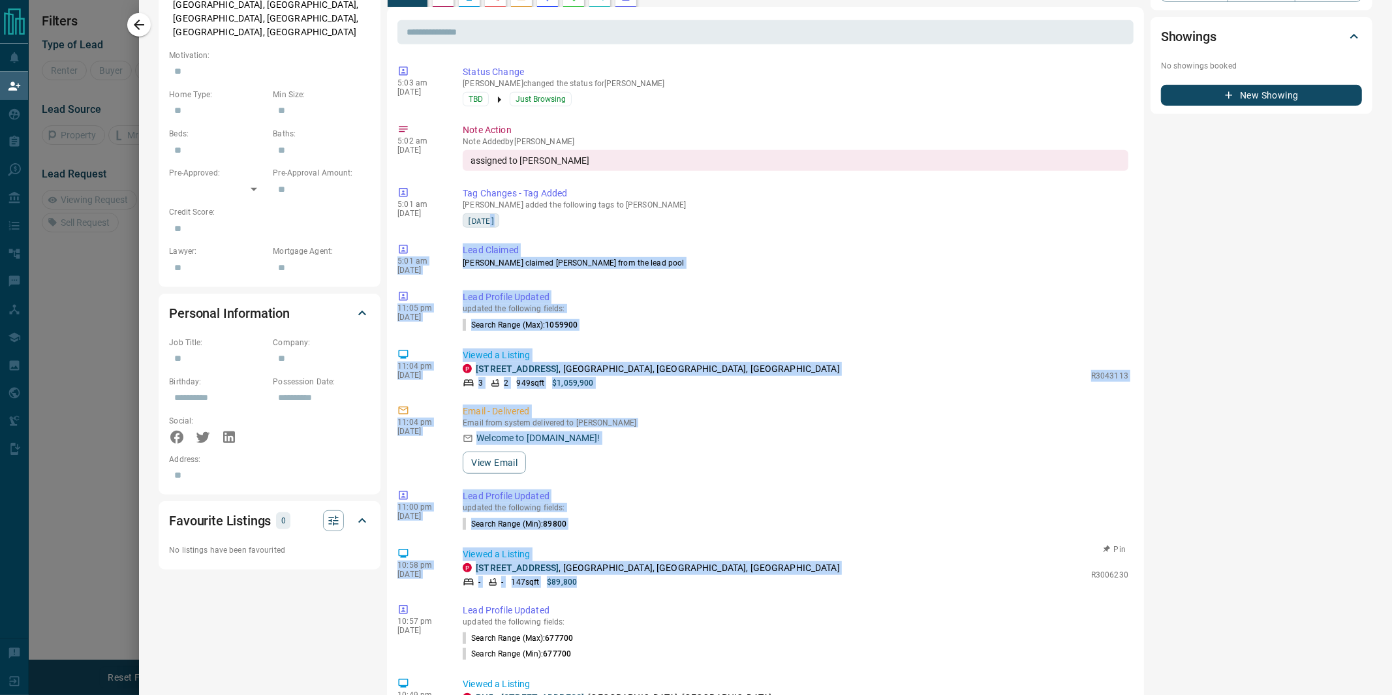
click at [666, 564] on div "P 100 - [STREET_ADDRESS] - - 147 sqft $89,800" at bounding box center [774, 574] width 622 height 27
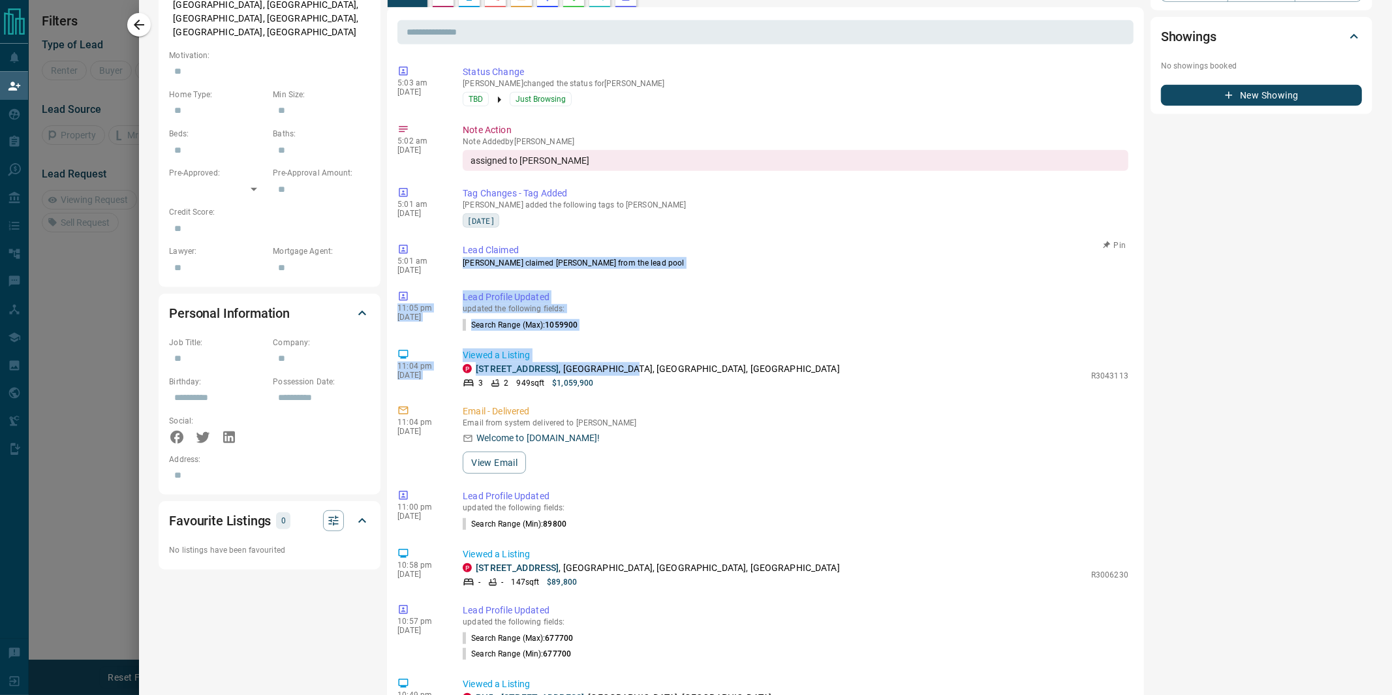
drag, startPoint x: 648, startPoint y: 358, endPoint x: 744, endPoint y: 234, distance: 156.8
click at [744, 234] on div "5:03 am [DATE] Status Change [PERSON_NAME] changed the status for Kai TBD Just …" at bounding box center [765, 583] width 736 height 1044
click at [744, 243] on p "Lead Claimed" at bounding box center [796, 250] width 666 height 14
drag, startPoint x: 648, startPoint y: 198, endPoint x: 679, endPoint y: 359, distance: 164.2
click at [679, 359] on div "5:03 am [DATE] Status Change [PERSON_NAME] changed the status for Kai TBD Just …" at bounding box center [765, 583] width 736 height 1044
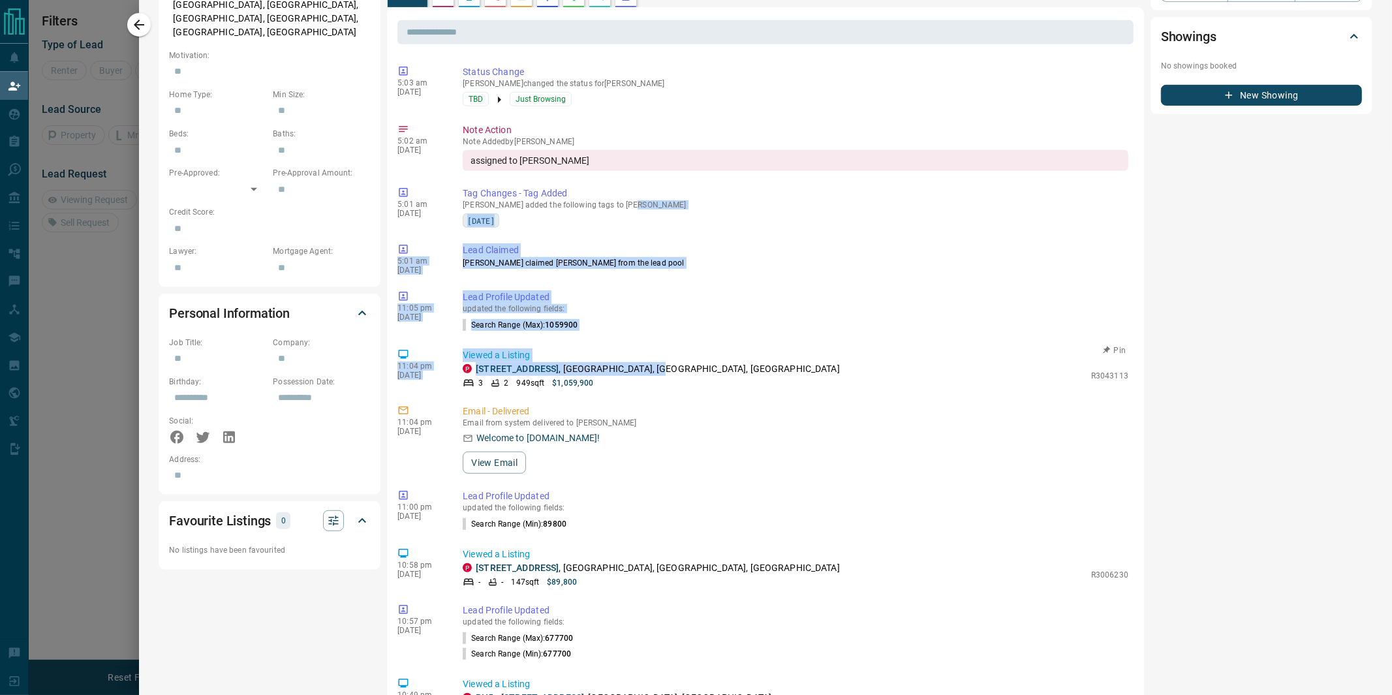
click at [679, 362] on p "[STREET_ADDRESS]" at bounding box center [658, 369] width 364 height 14
drag, startPoint x: 592, startPoint y: 542, endPoint x: 610, endPoint y: 316, distance: 225.8
click at [610, 316] on div "5:03 am [DATE] Status Change [PERSON_NAME] changed the status for Kai TBD Just …" at bounding box center [765, 583] width 736 height 1044
click at [610, 317] on li "Search Range (Max) : 1059900" at bounding box center [796, 325] width 666 height 16
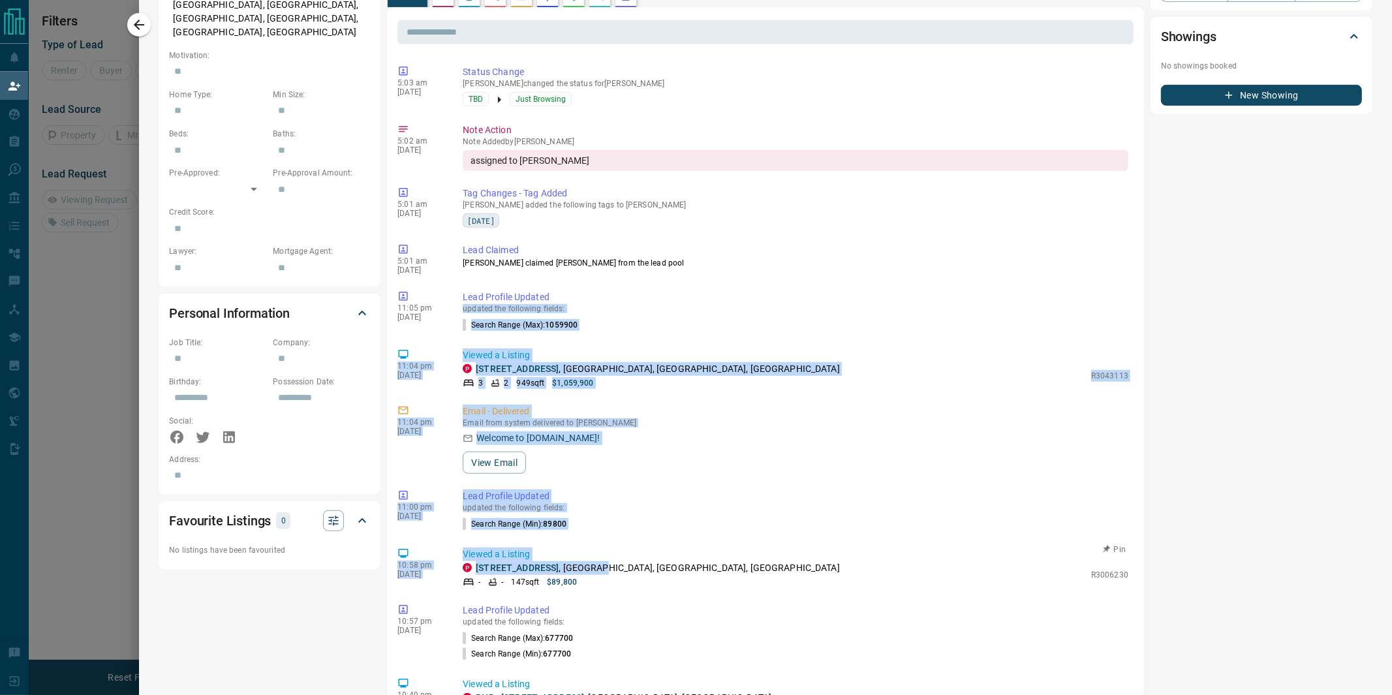
drag, startPoint x: 608, startPoint y: 283, endPoint x: 636, endPoint y: 552, distance: 270.4
click at [636, 552] on div "5:03 am [DATE] Status Change [PERSON_NAME] changed the status for Kai TBD Just …" at bounding box center [765, 583] width 736 height 1044
click at [636, 561] on p "[STREET_ADDRESS]" at bounding box center [658, 568] width 364 height 14
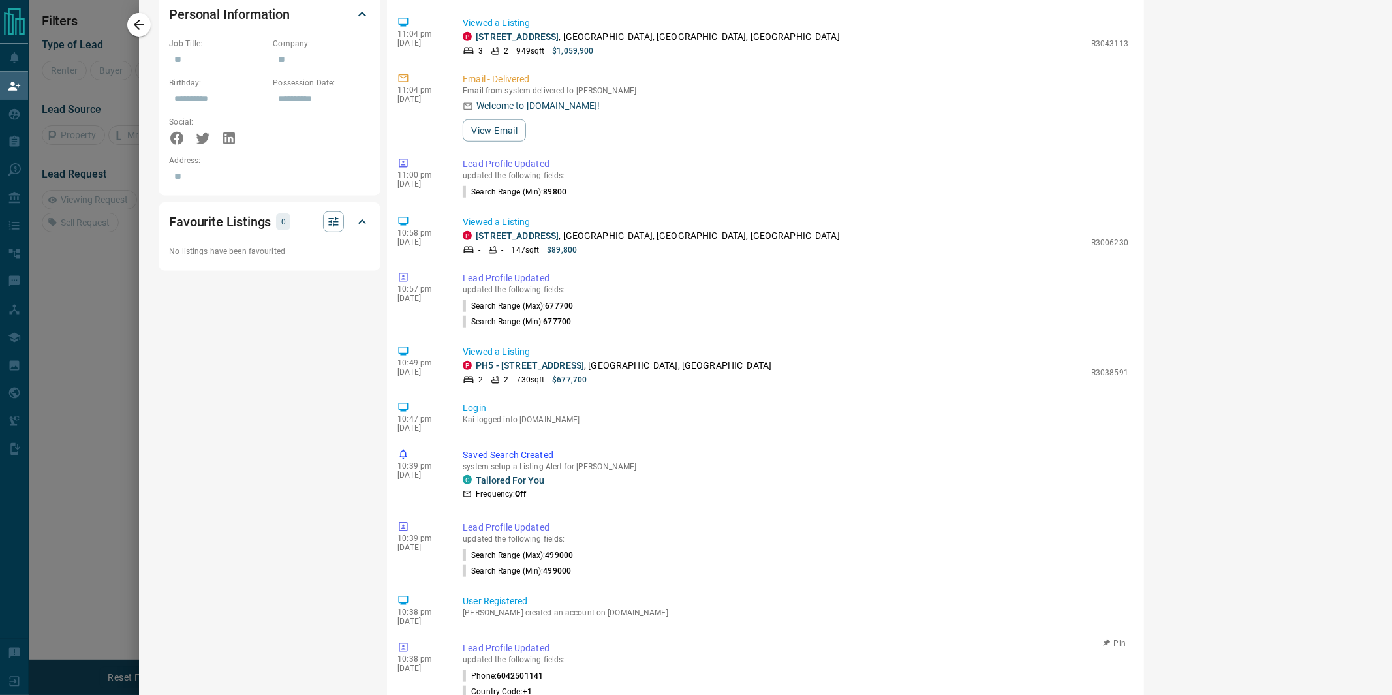
scroll to position [948, 0]
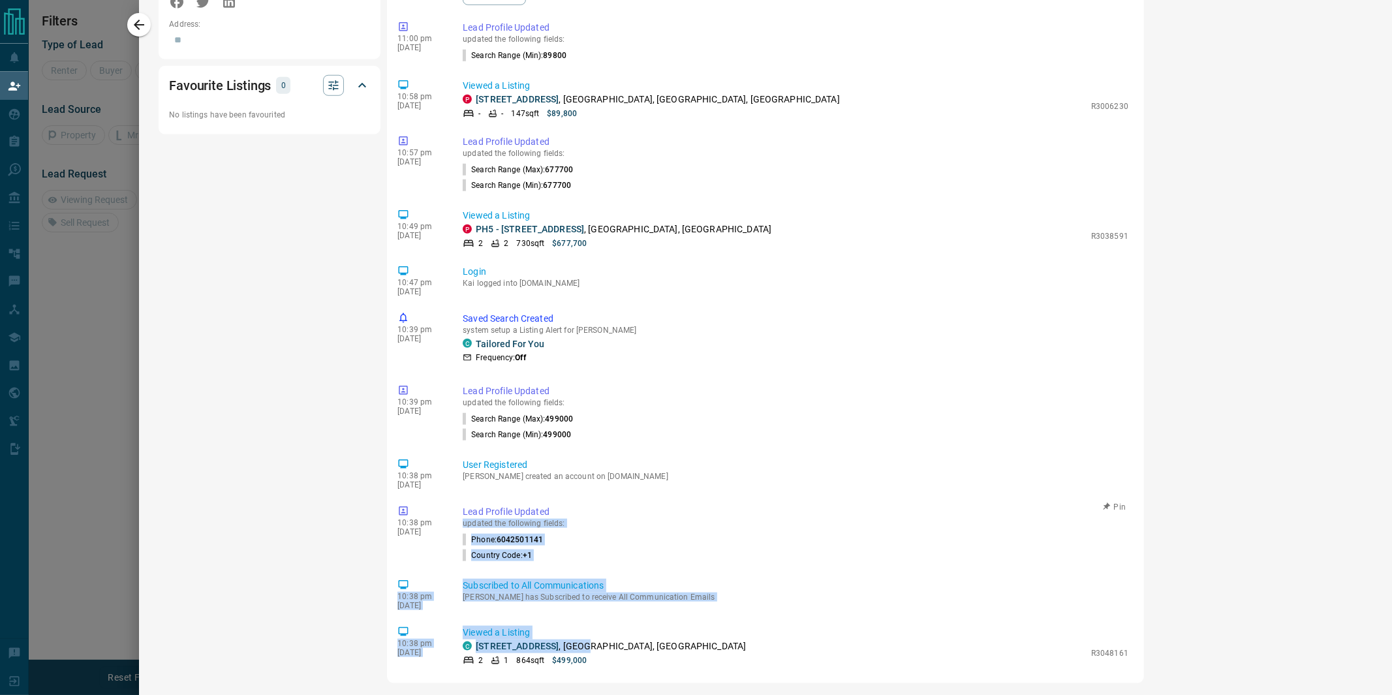
drag, startPoint x: 624, startPoint y: 636, endPoint x: 591, endPoint y: 490, distance: 149.8
click at [591, 490] on div "5:03 am [DATE] Status Change [PERSON_NAME] changed the status for Kai TBD Just …" at bounding box center [765, 148] width 736 height 1044
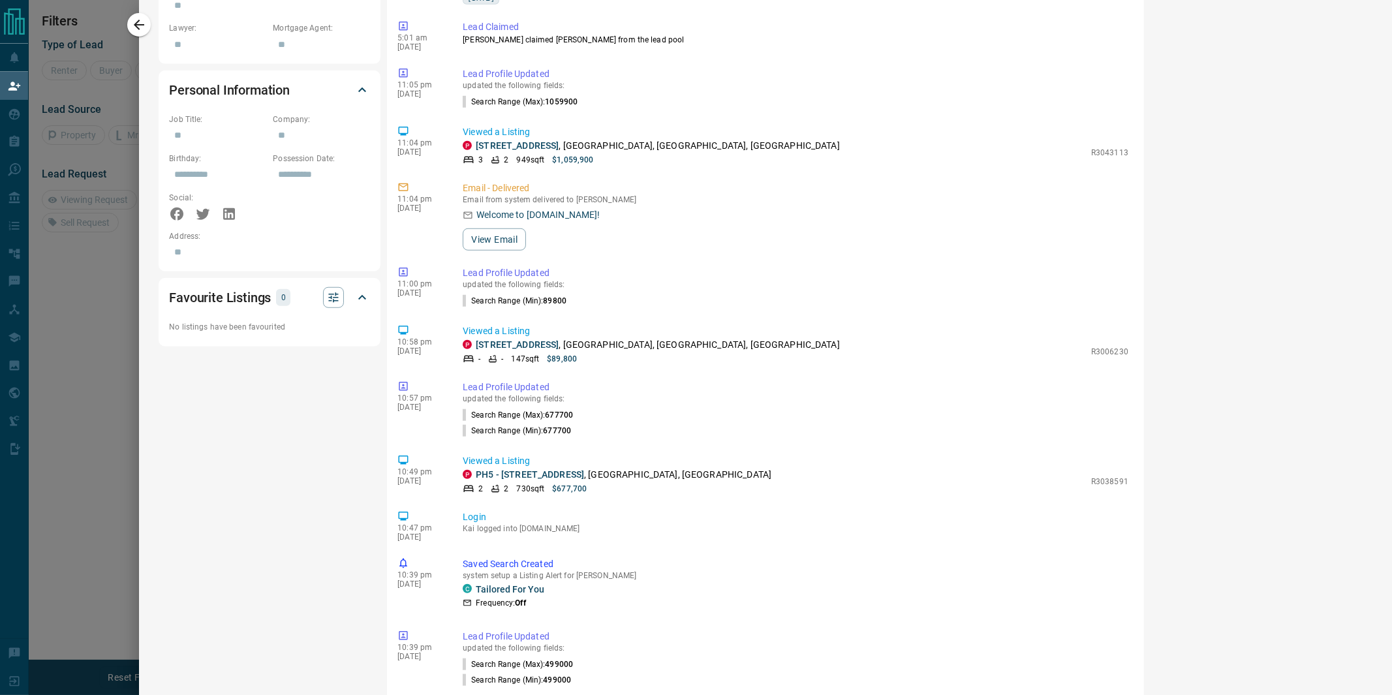
scroll to position [730, 0]
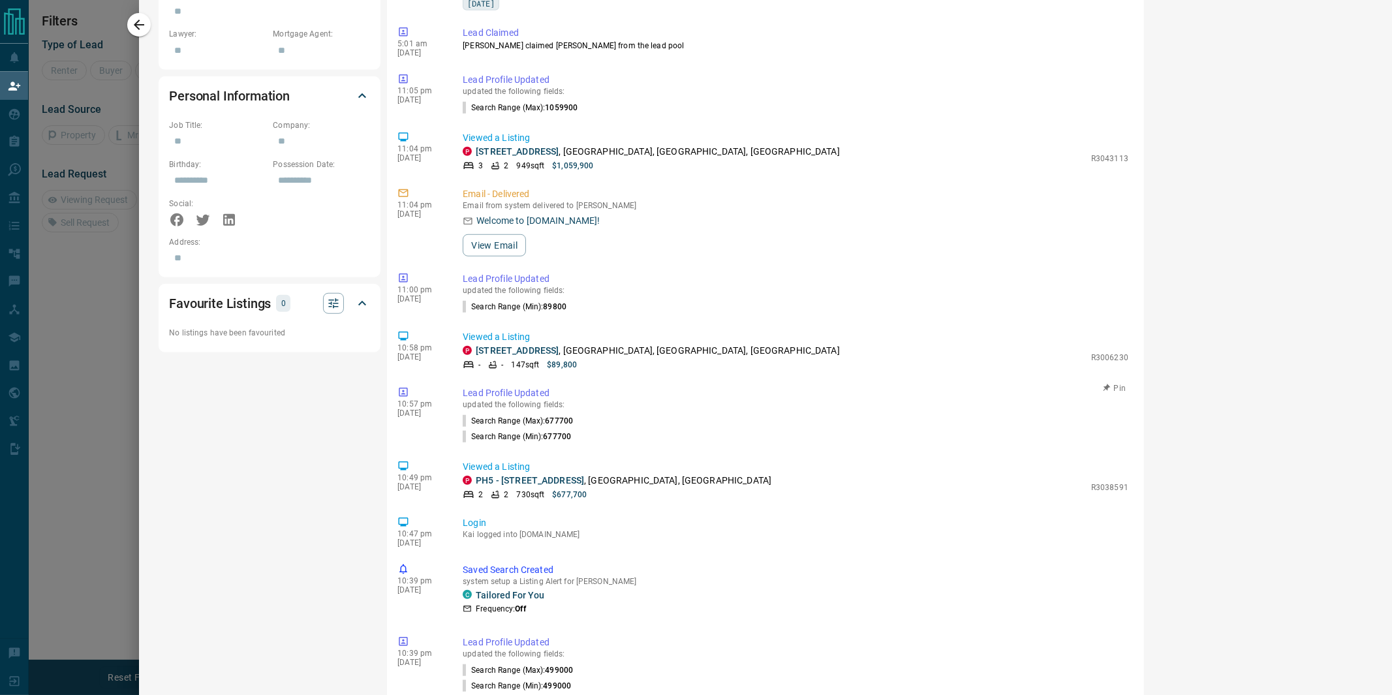
click at [679, 413] on li "Search Range (Max) : 677700" at bounding box center [796, 421] width 666 height 16
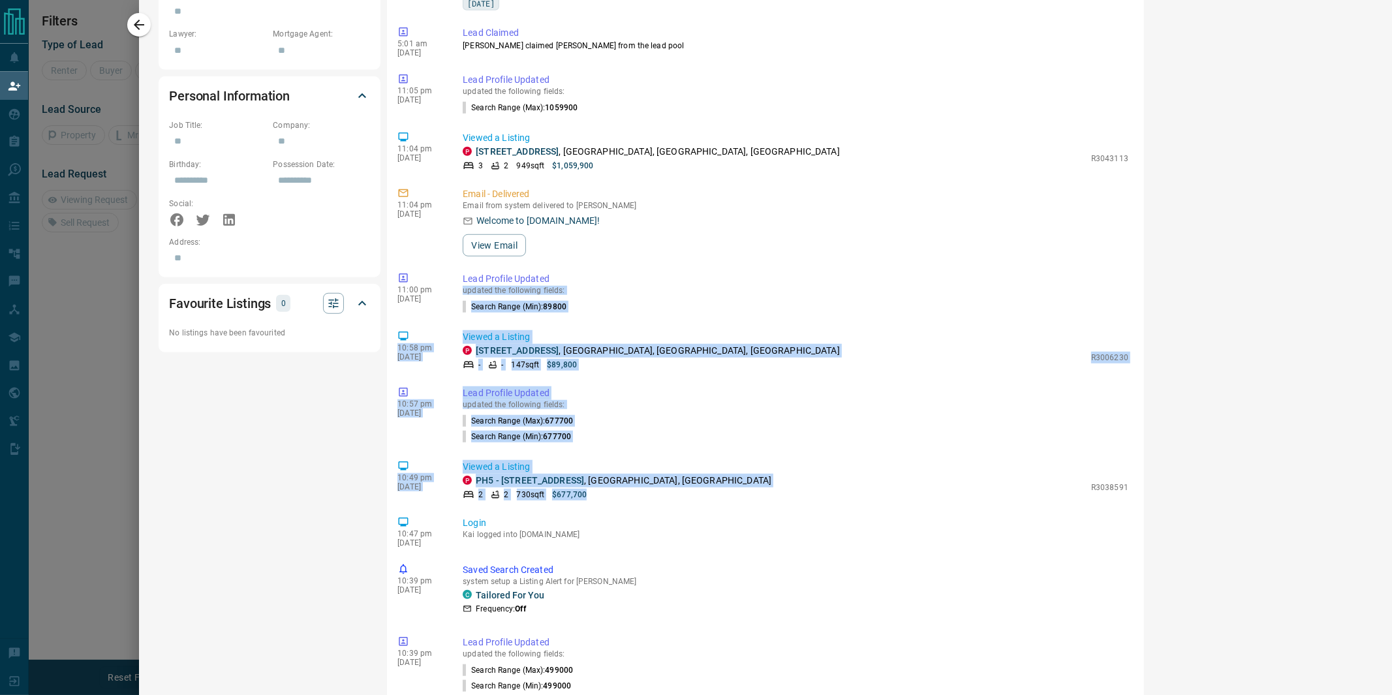
drag, startPoint x: 630, startPoint y: 491, endPoint x: 636, endPoint y: 253, distance: 238.3
click at [636, 253] on div "5:03 am [DATE] Status Change [PERSON_NAME] changed the status for Kai TBD Just …" at bounding box center [765, 366] width 736 height 1044
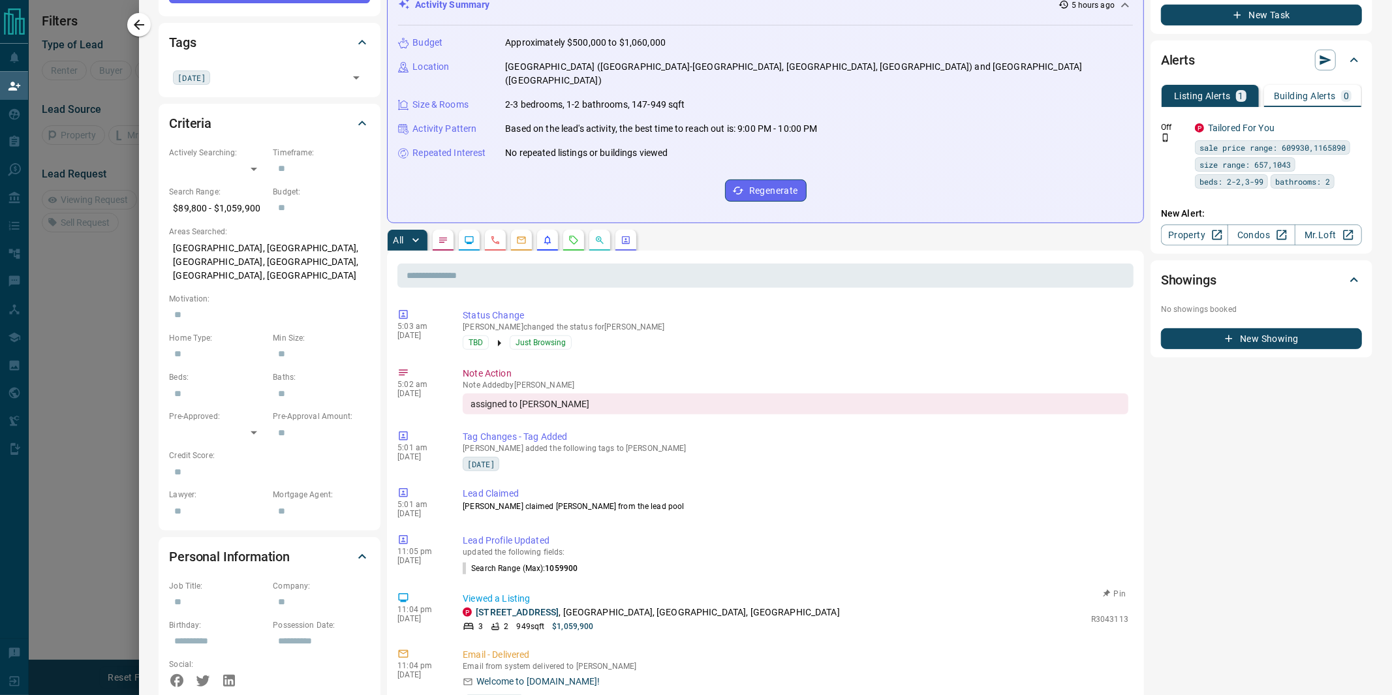
scroll to position [0, 0]
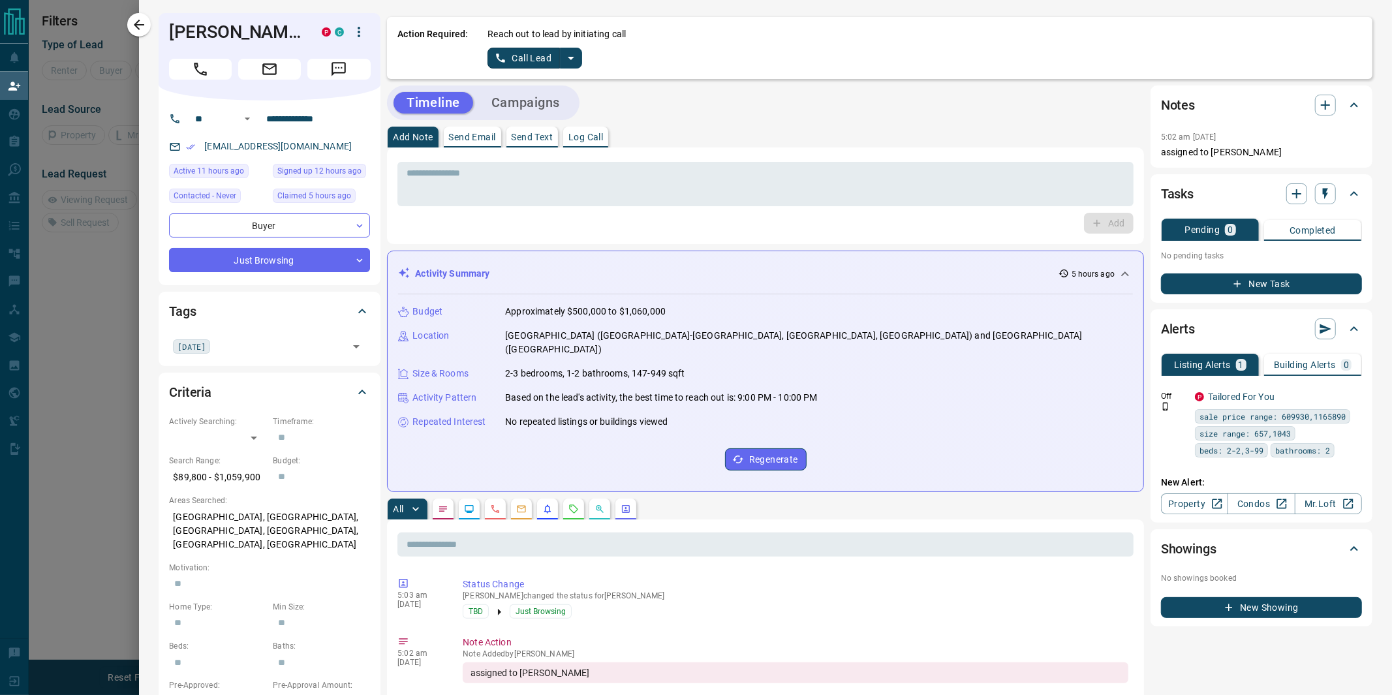
click at [655, 106] on div "Timeline Campaigns" at bounding box center [765, 102] width 757 height 35
drag, startPoint x: 636, startPoint y: 108, endPoint x: 673, endPoint y: 114, distance: 37.0
click at [637, 108] on div "Timeline Campaigns" at bounding box center [765, 102] width 757 height 35
click at [675, 116] on div "Timeline Campaigns" at bounding box center [765, 102] width 757 height 35
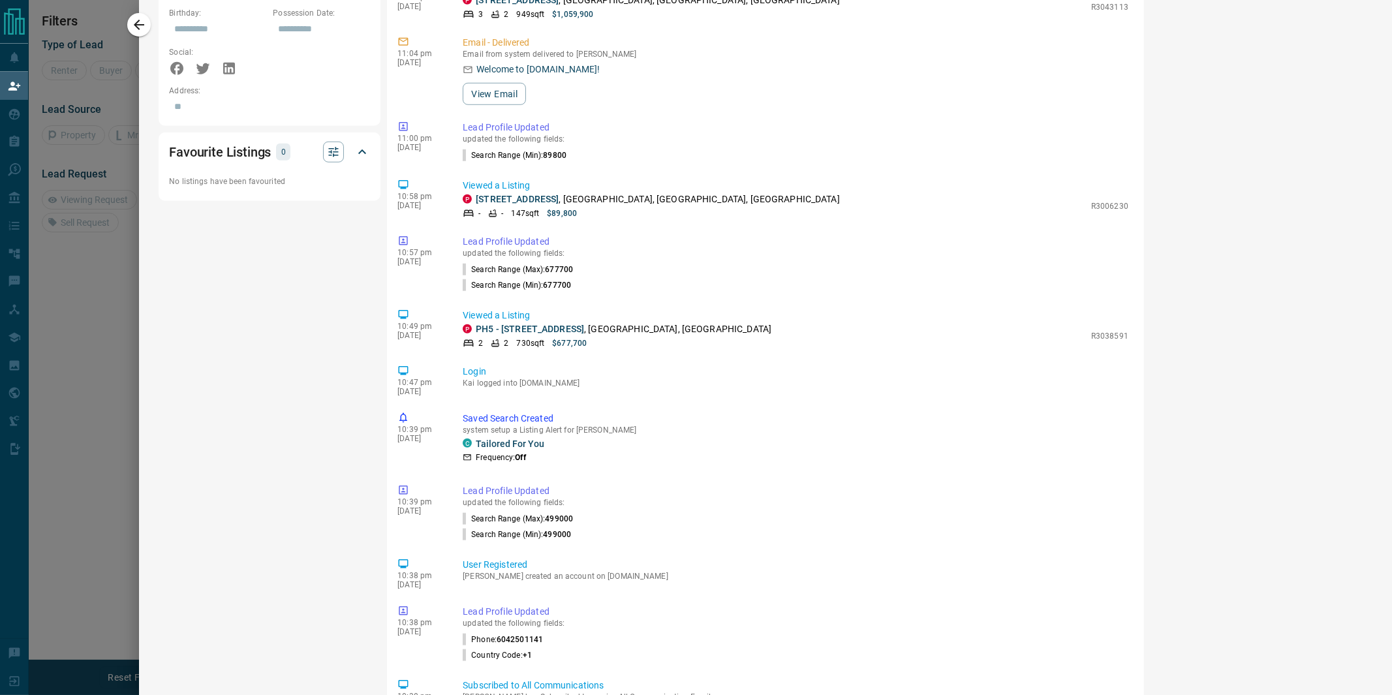
scroll to position [948, 0]
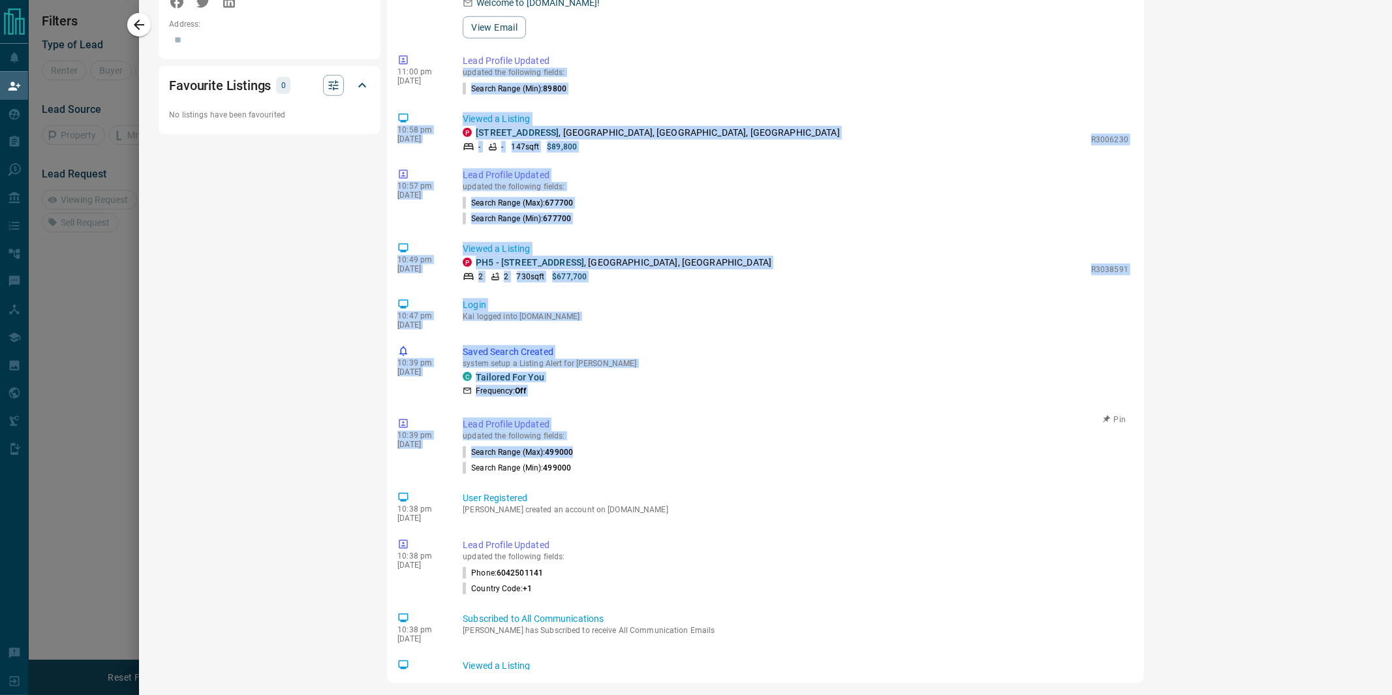
drag, startPoint x: 800, startPoint y: 440, endPoint x: 542, endPoint y: 3, distance: 507.9
click at [542, 3] on div "5:03 am [DATE] Status Change [PERSON_NAME] changed the status for Kai TBD Just …" at bounding box center [765, 148] width 736 height 1044
click at [774, 195] on li "Search Range (Max) : 677700" at bounding box center [796, 203] width 666 height 16
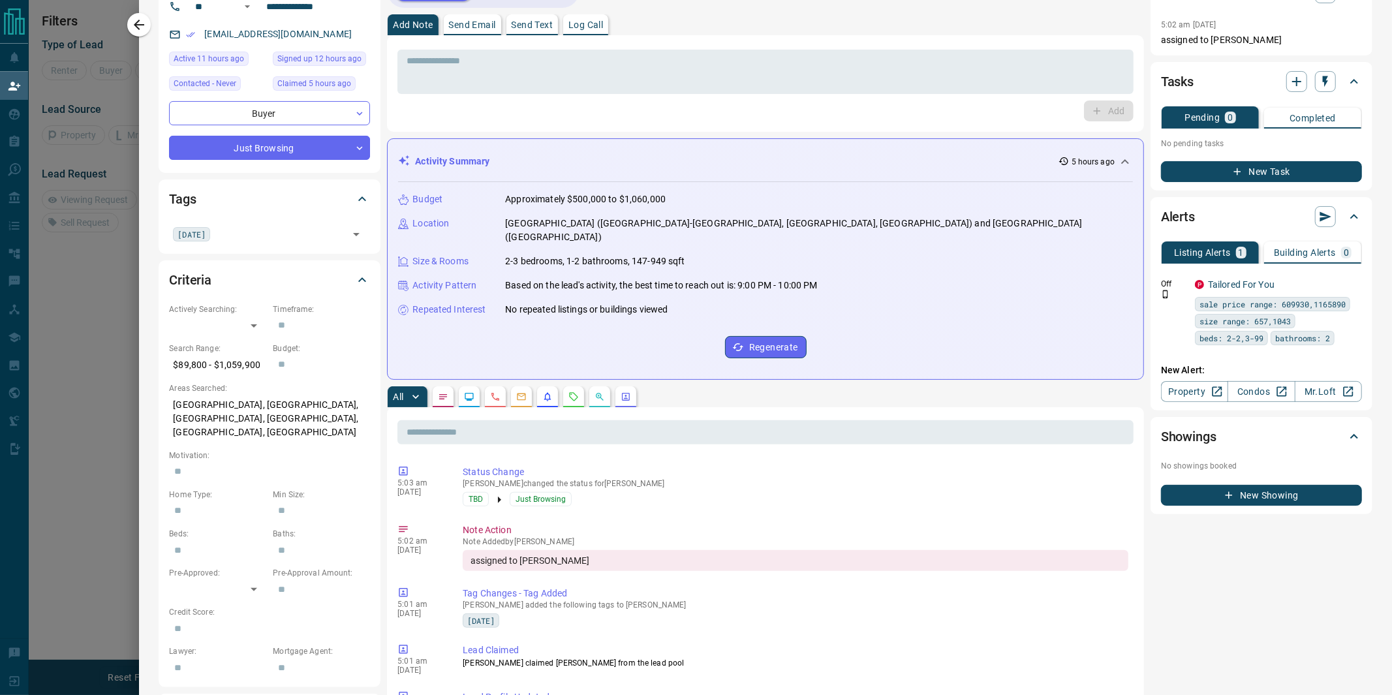
scroll to position [0, 0]
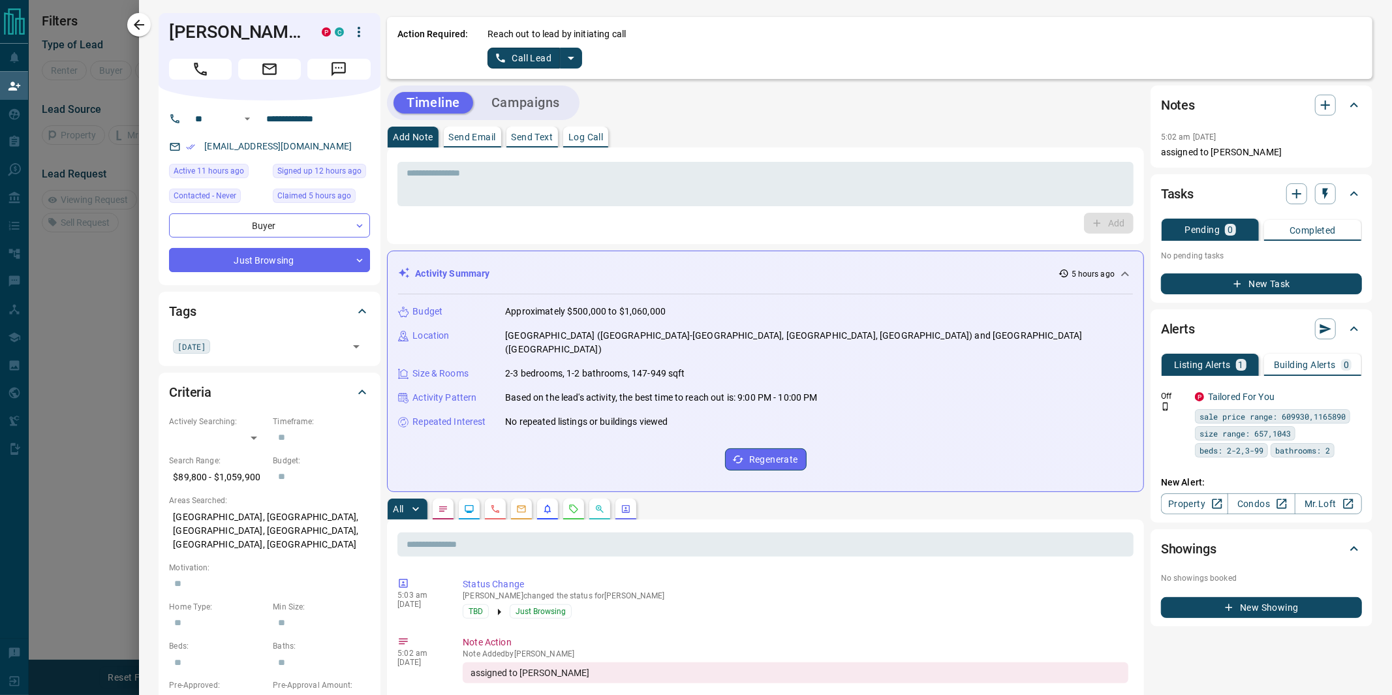
click at [803, 117] on div "Timeline Campaigns" at bounding box center [765, 102] width 757 height 35
